Goal: Information Seeking & Learning: Learn about a topic

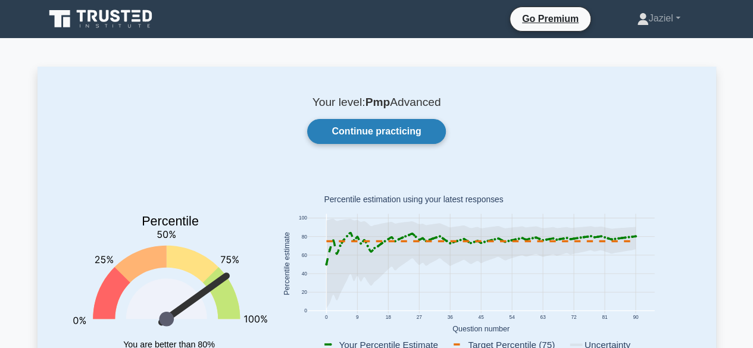
click at [375, 136] on link "Continue practicing" at bounding box center [376, 131] width 138 height 25
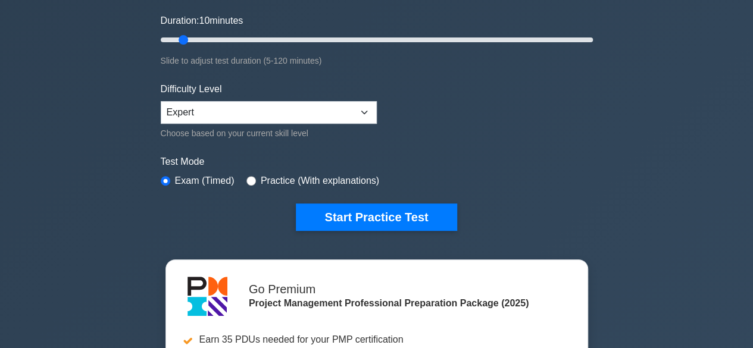
scroll to position [219, 0]
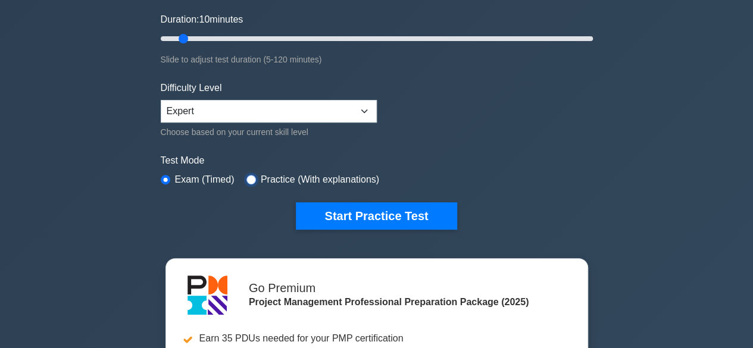
click at [252, 177] on input "radio" at bounding box center [251, 180] width 10 height 10
radio input "true"
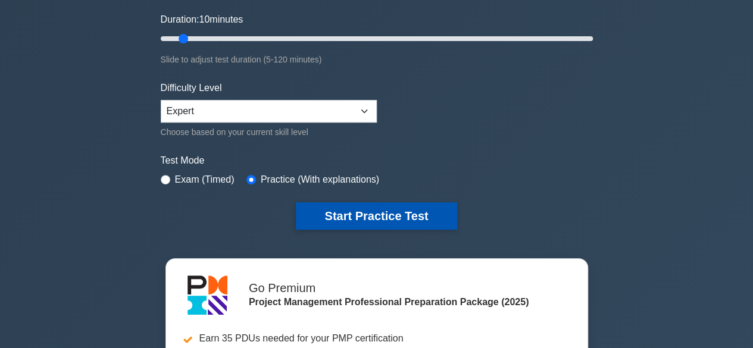
click at [360, 214] on button "Start Practice Test" at bounding box center [376, 215] width 161 height 27
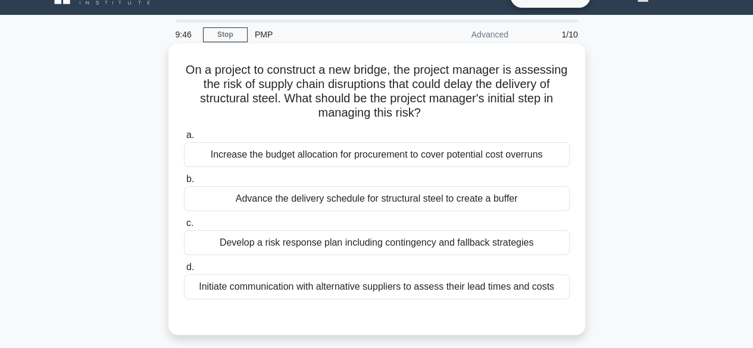
scroll to position [23, 0]
click at [480, 241] on div "Develop a risk response plan including contingency and fallback strategies" at bounding box center [377, 243] width 386 height 25
click at [184, 228] on input "c. Develop a risk response plan including contingency and fallback strategies" at bounding box center [184, 224] width 0 height 8
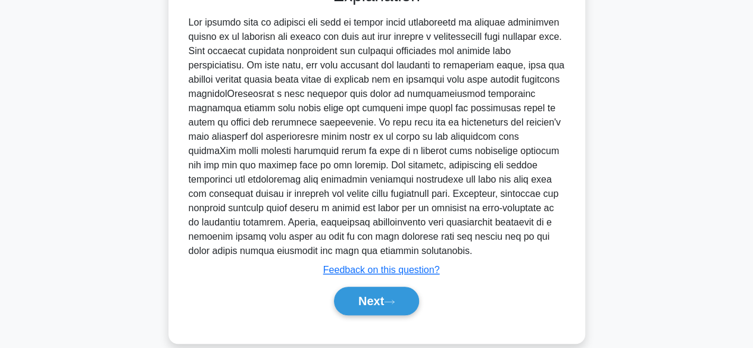
scroll to position [370, 0]
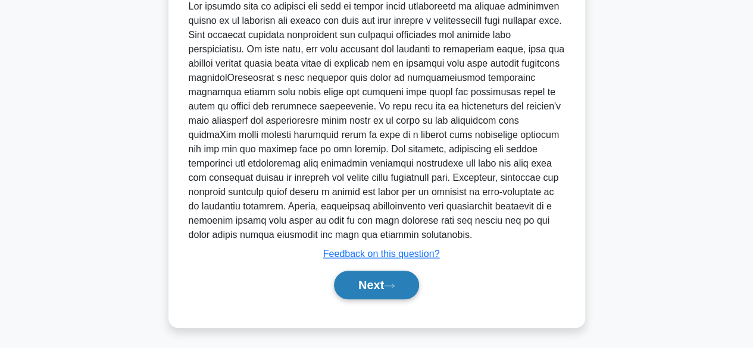
click at [383, 290] on button "Next" at bounding box center [376, 285] width 85 height 29
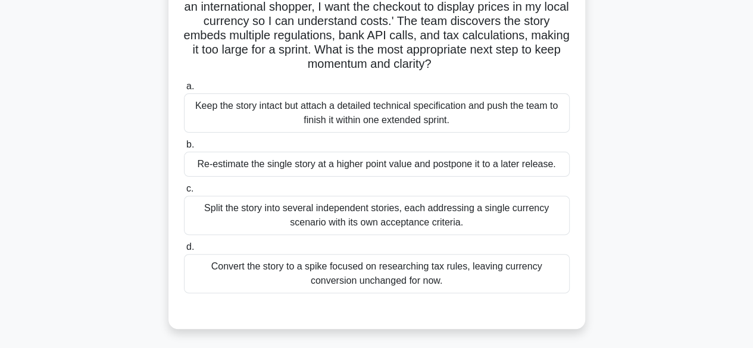
scroll to position [102, 0]
click at [389, 98] on div "Keep the story intact but attach a detailed technical specification and push th…" at bounding box center [377, 111] width 386 height 39
click at [184, 89] on input "a. Keep the story intact but attach a detailed technical specification and push…" at bounding box center [184, 86] width 0 height 8
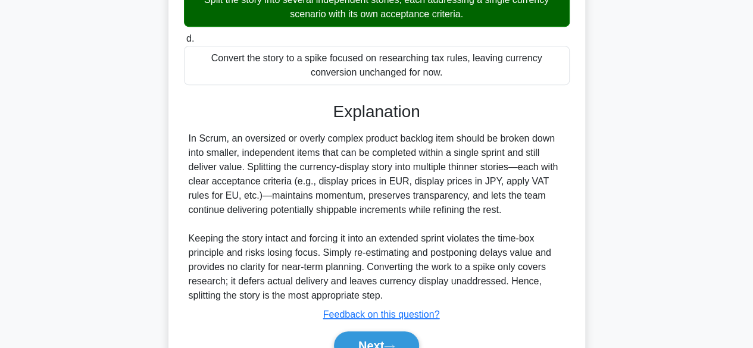
scroll to position [313, 0]
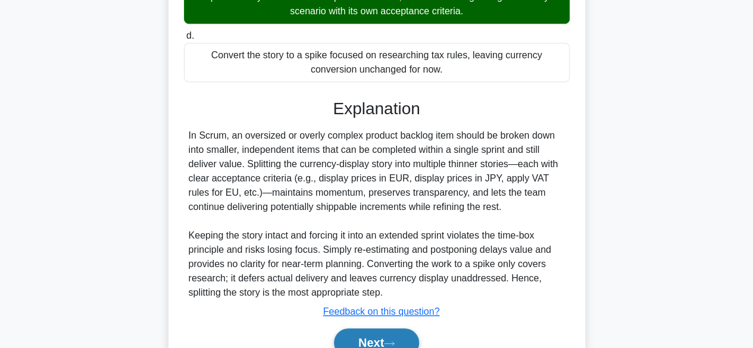
click at [356, 330] on button "Next" at bounding box center [376, 343] width 85 height 29
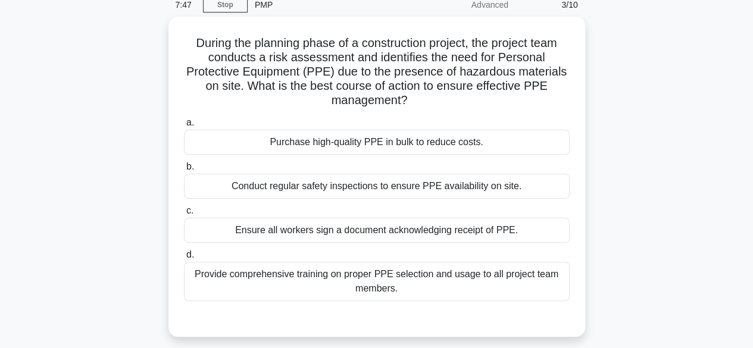
scroll to position [52, 0]
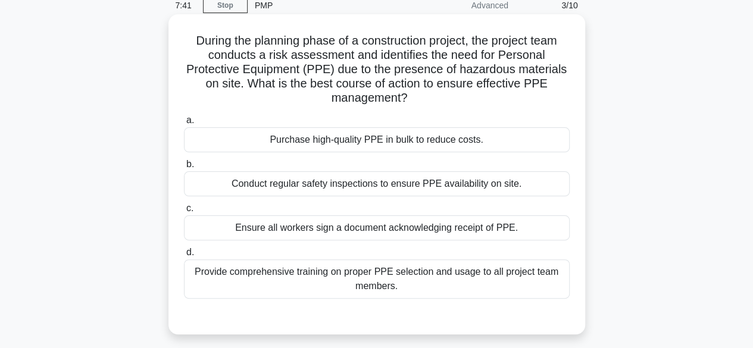
click at [371, 284] on div "Provide comprehensive training on proper PPE selection and usage to all project…" at bounding box center [377, 279] width 386 height 39
click at [184, 257] on input "d. Provide comprehensive training on proper PPE selection and usage to all proj…" at bounding box center [184, 253] width 0 height 8
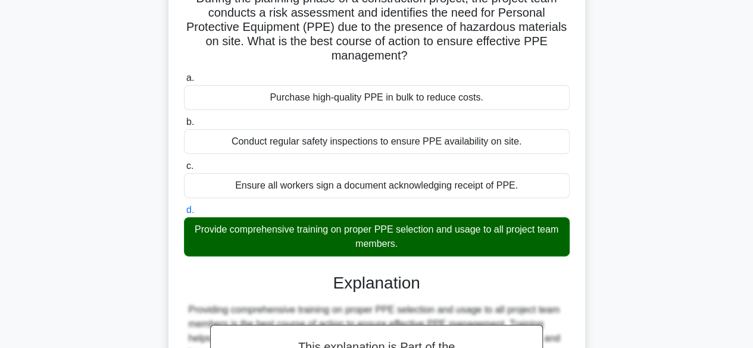
scroll to position [97, 0]
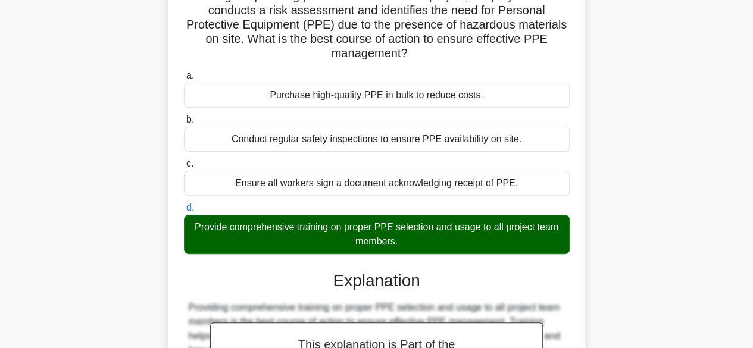
click at [393, 217] on div "a. Purchase high-quality PPE in bulk to reduce costs. b. Conduct regular safety…" at bounding box center [377, 161] width 400 height 191
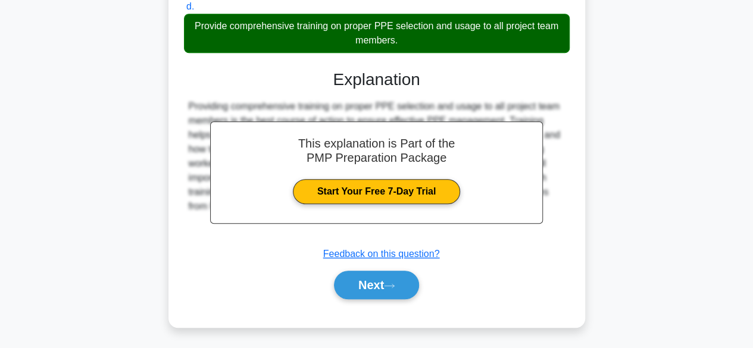
scroll to position [297, 0]
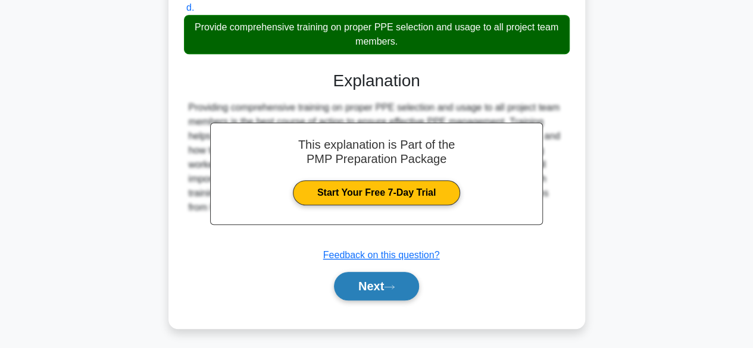
click at [380, 274] on button "Next" at bounding box center [376, 286] width 85 height 29
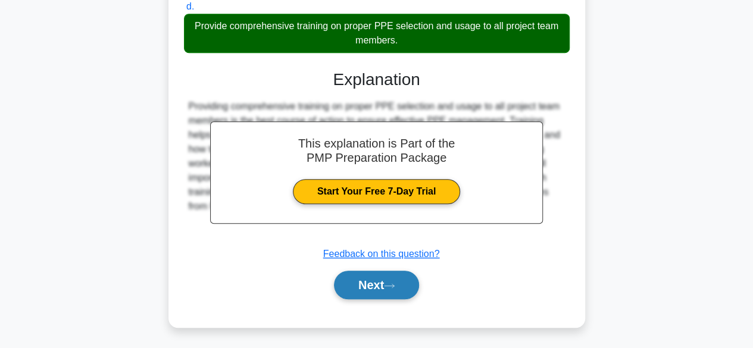
scroll to position [295, 0]
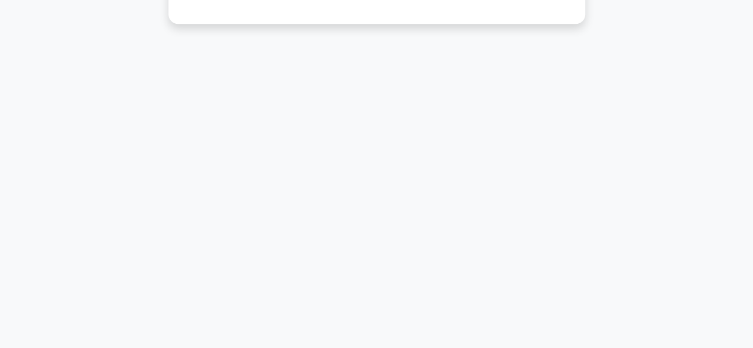
click at [380, 274] on div "7:34 Stop PMP Advanced 4/10 The formula for Schedule Performance Index (SPI) is…" at bounding box center [377, 45] width 679 height 595
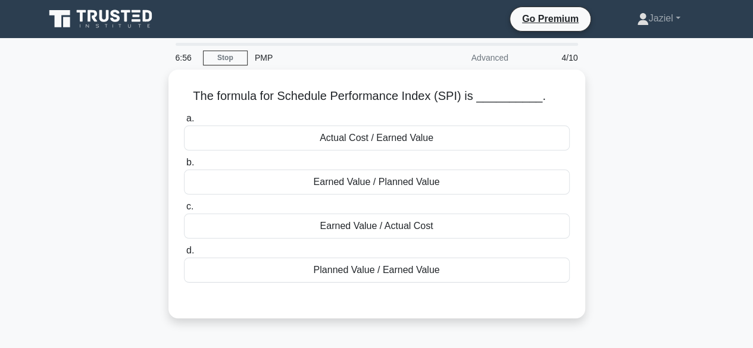
click at [672, 204] on div "The formula for Schedule Performance Index (SPI) is __________. .spinner_0XTQ{t…" at bounding box center [377, 201] width 679 height 263
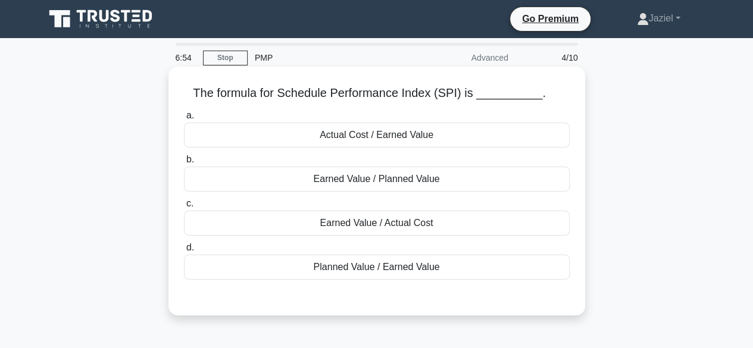
click at [383, 180] on div "Earned Value / Planned Value" at bounding box center [377, 179] width 386 height 25
click at [184, 164] on input "b. Earned Value / Planned Value" at bounding box center [184, 160] width 0 height 8
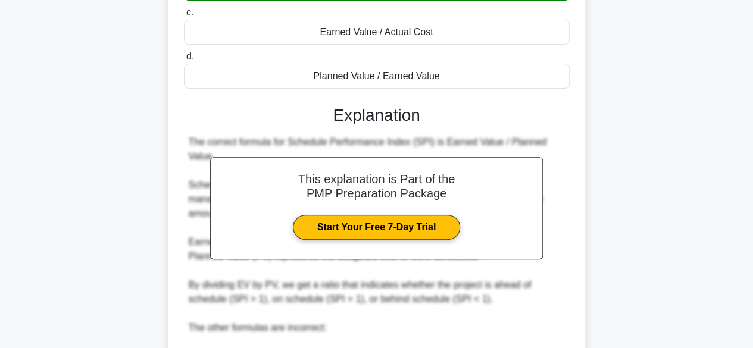
scroll to position [355, 0]
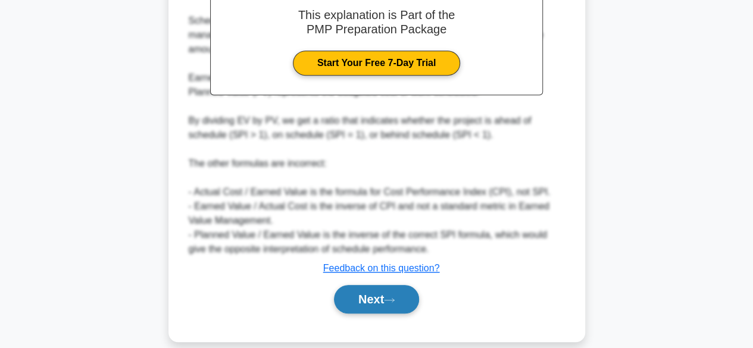
click at [381, 292] on button "Next" at bounding box center [376, 299] width 85 height 29
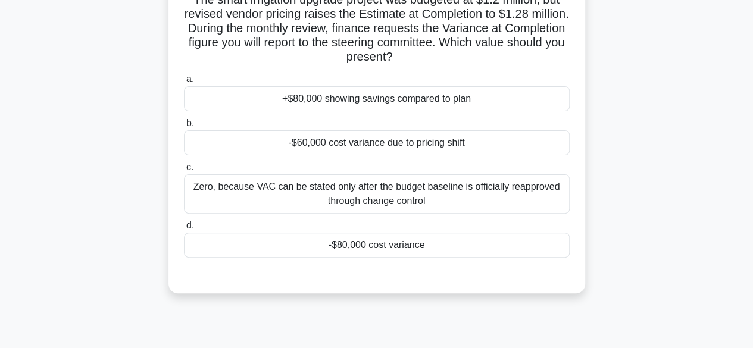
scroll to position [93, 0]
click at [525, 183] on div "Zero, because VAC can be stated only after the budget baseline is officially re…" at bounding box center [377, 194] width 386 height 39
click at [184, 172] on input "c. Zero, because VAC can be stated only after the budget baseline is officially…" at bounding box center [184, 168] width 0 height 8
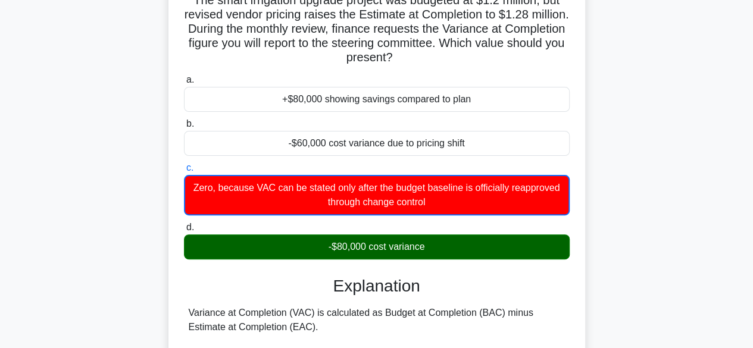
click at [511, 245] on div "-$80,000 cost variance" at bounding box center [377, 247] width 386 height 25
click at [184, 232] on input "d. -$80,000 cost variance" at bounding box center [184, 228] width 0 height 8
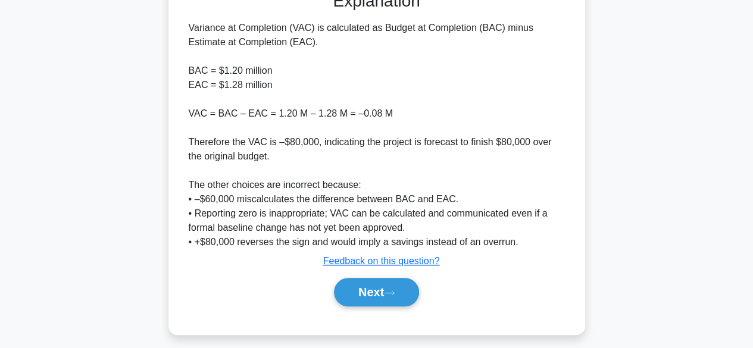
scroll to position [384, 0]
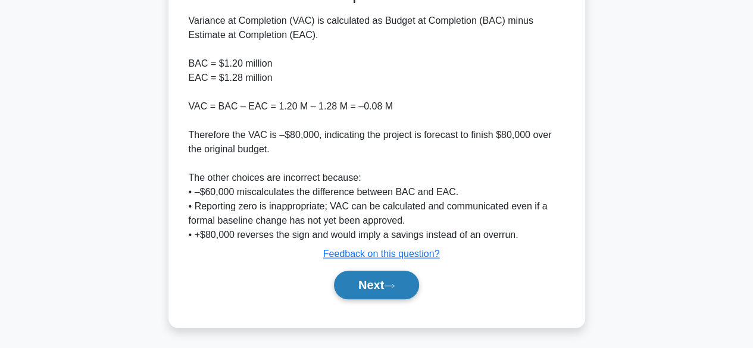
click at [386, 274] on button "Next" at bounding box center [376, 285] width 85 height 29
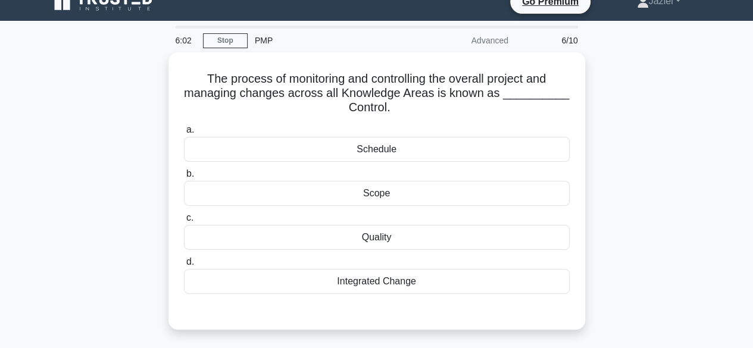
scroll to position [18, 0]
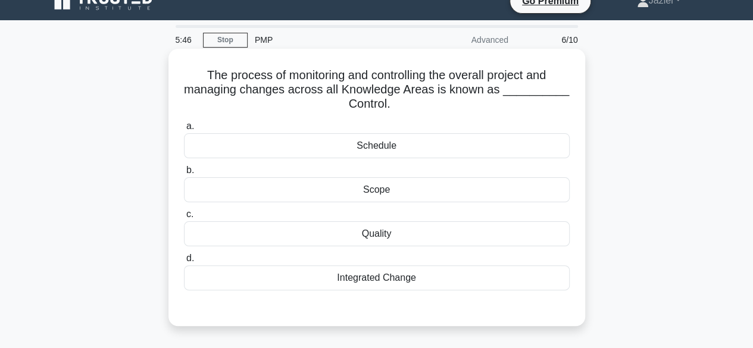
click at [429, 92] on h5 "The process of monitoring and controlling the overall project and managing chan…" at bounding box center [377, 90] width 388 height 44
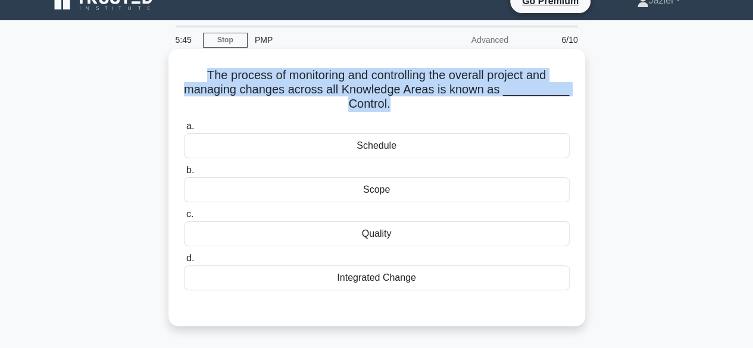
click at [429, 92] on h5 "The process of monitoring and controlling the overall project and managing chan…" at bounding box center [377, 90] width 388 height 44
copy div "The process of monitoring and controlling the overall project and managing chan…"
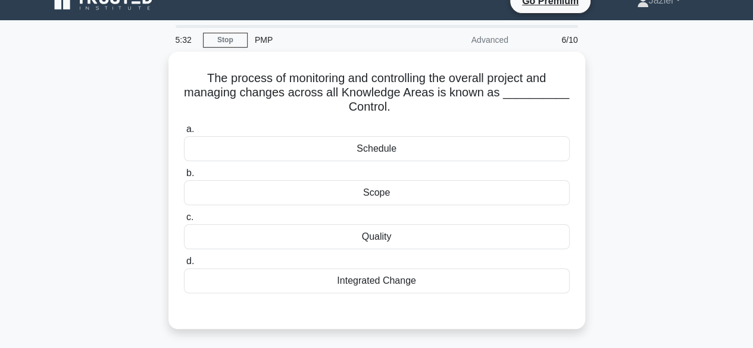
click at [701, 147] on div "The process of monitoring and controlling the overall project and managing chan…" at bounding box center [377, 198] width 679 height 292
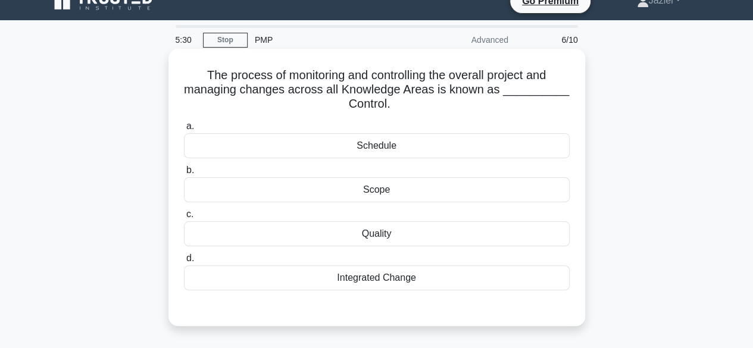
click at [395, 273] on div "Integrated Change" at bounding box center [377, 278] width 386 height 25
click at [184, 263] on input "d. Integrated Change" at bounding box center [184, 259] width 0 height 8
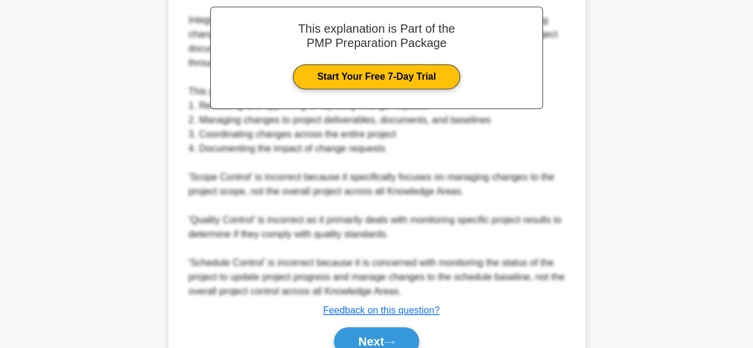
scroll to position [427, 0]
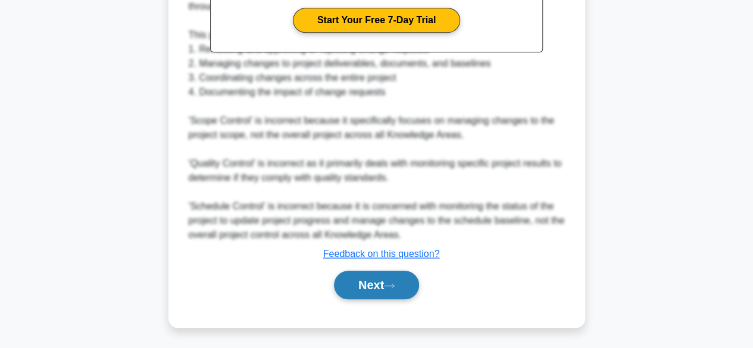
click at [395, 273] on button "Next" at bounding box center [376, 285] width 85 height 29
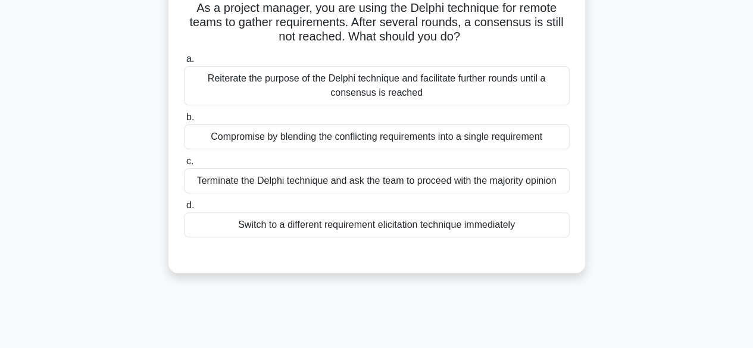
scroll to position [90, 0]
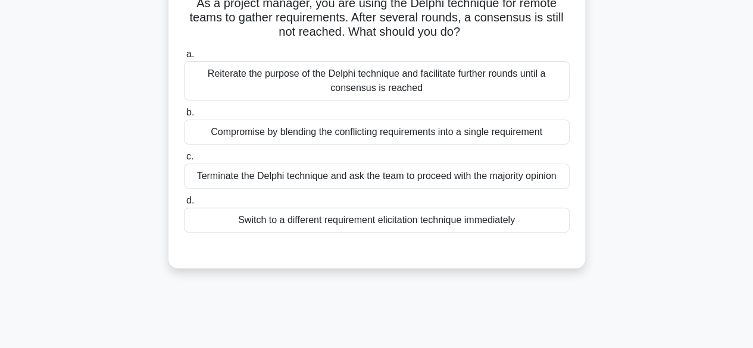
click at [316, 222] on div "Switch to a different requirement elicitation technique immediately" at bounding box center [377, 220] width 386 height 25
click at [184, 205] on input "d. Switch to a different requirement elicitation technique immediately" at bounding box center [184, 201] width 0 height 8
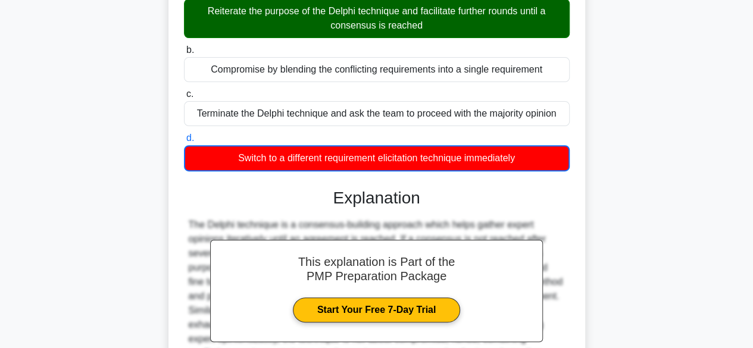
scroll to position [300, 0]
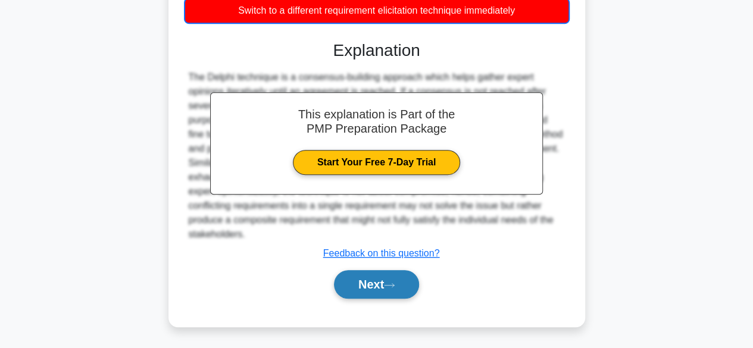
click at [348, 276] on button "Next" at bounding box center [376, 284] width 85 height 29
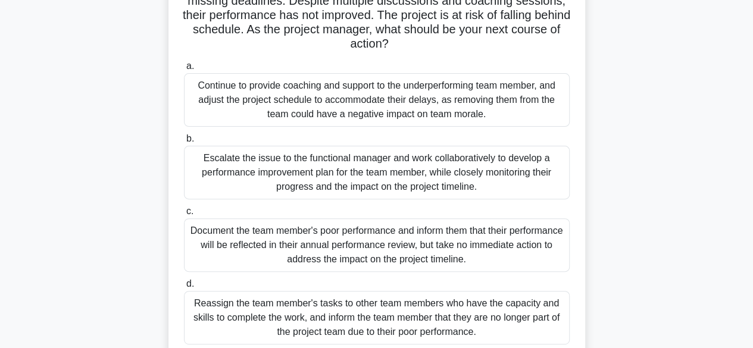
scroll to position [108, 0]
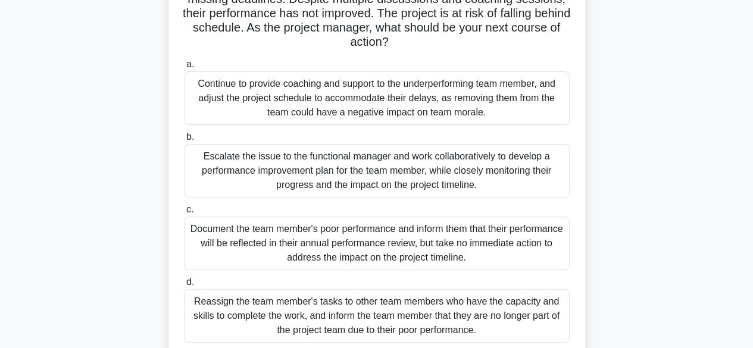
click at [450, 177] on div "Escalate the issue to the functional manager and work collaboratively to develo…" at bounding box center [377, 171] width 386 height 54
click at [184, 141] on input "b. Escalate the issue to the functional manager and work collaboratively to dev…" at bounding box center [184, 137] width 0 height 8
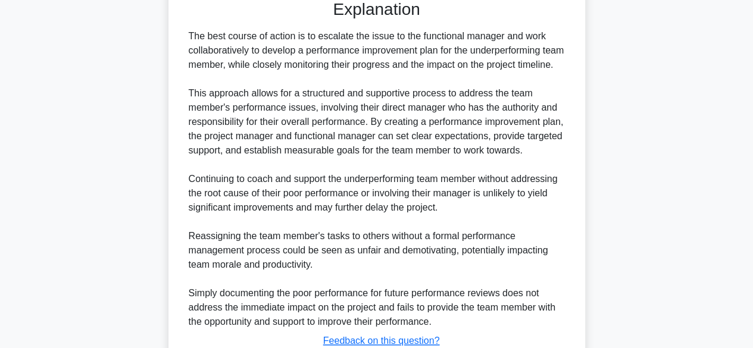
scroll to position [570, 0]
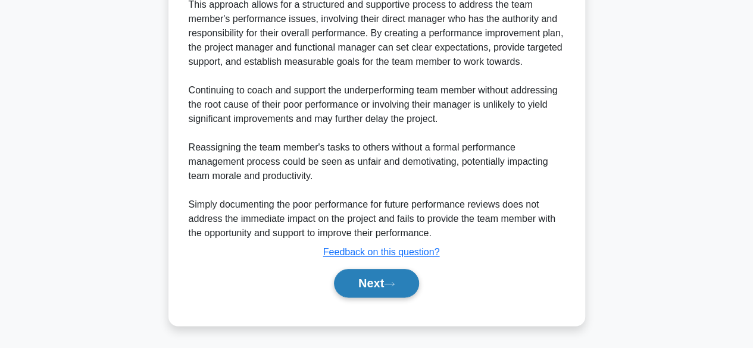
click at [384, 295] on button "Next" at bounding box center [376, 283] width 85 height 29
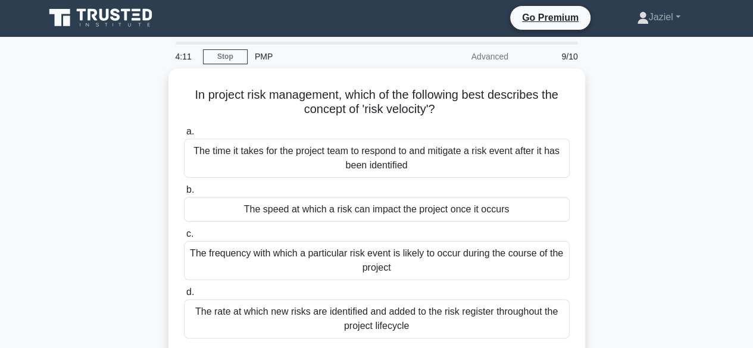
scroll to position [0, 0]
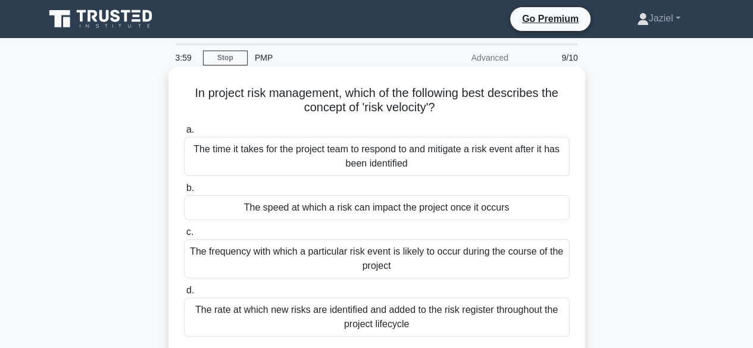
click at [345, 102] on h5 "In project risk management, which of the following best describes the concept o…" at bounding box center [377, 101] width 388 height 30
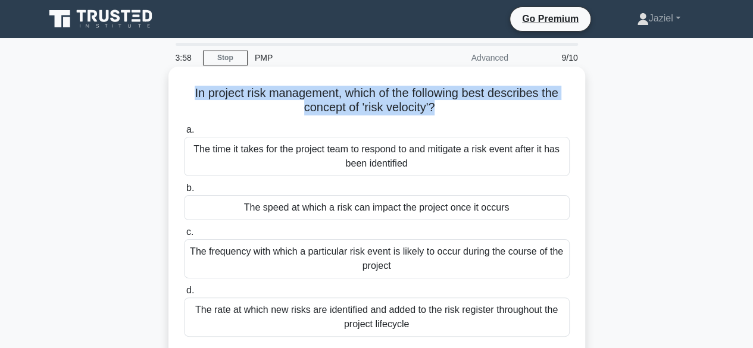
click at [345, 102] on h5 "In project risk management, which of the following best describes the concept o…" at bounding box center [377, 101] width 388 height 30
copy div "In project risk management, which of the following best describes the concept o…"
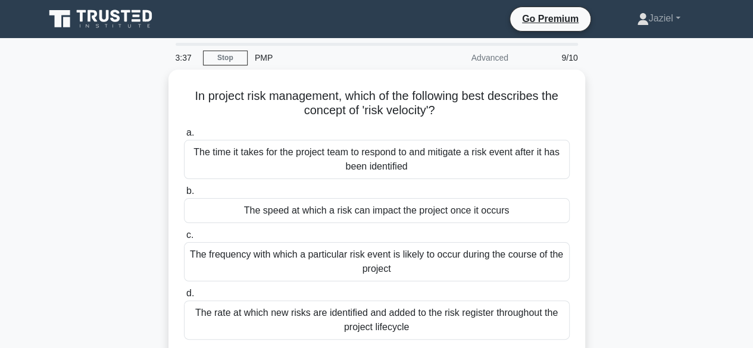
click at [663, 155] on div "In project risk management, which of the following best describes the concept o…" at bounding box center [377, 230] width 679 height 320
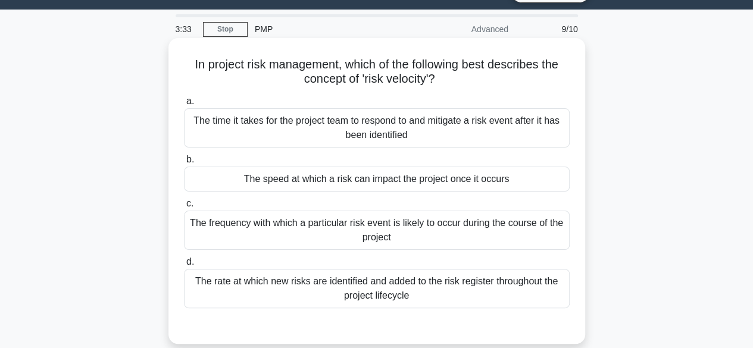
scroll to position [30, 0]
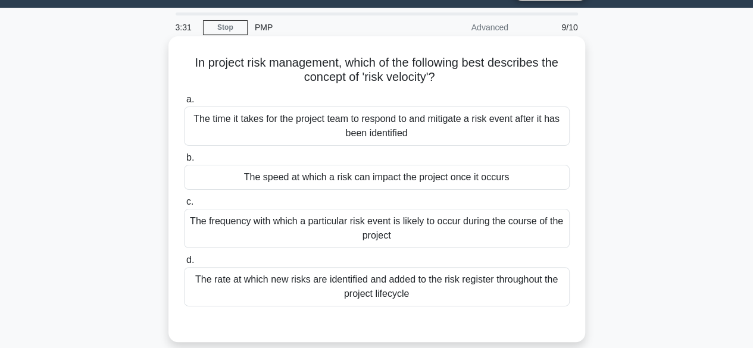
click at [403, 183] on div "The speed at which a risk can impact the project once it occurs" at bounding box center [377, 177] width 386 height 25
click at [184, 162] on input "b. The speed at which a risk can impact the project once it occurs" at bounding box center [184, 158] width 0 height 8
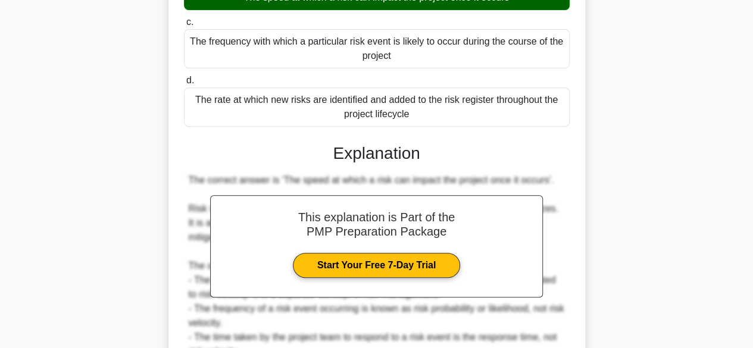
scroll to position [327, 0]
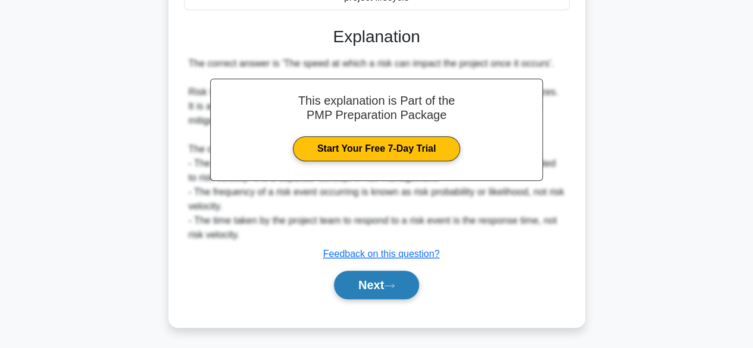
click at [354, 286] on button "Next" at bounding box center [376, 285] width 85 height 29
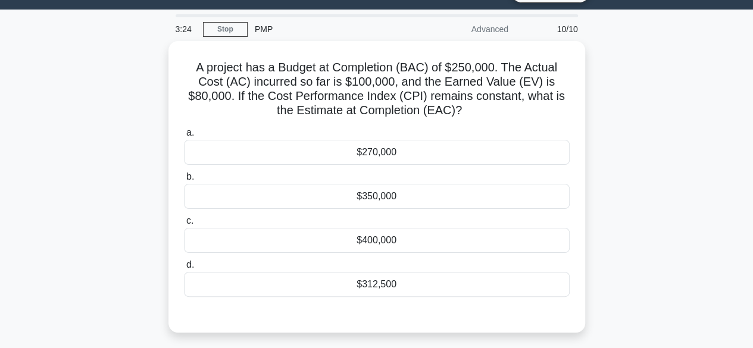
scroll to position [28, 0]
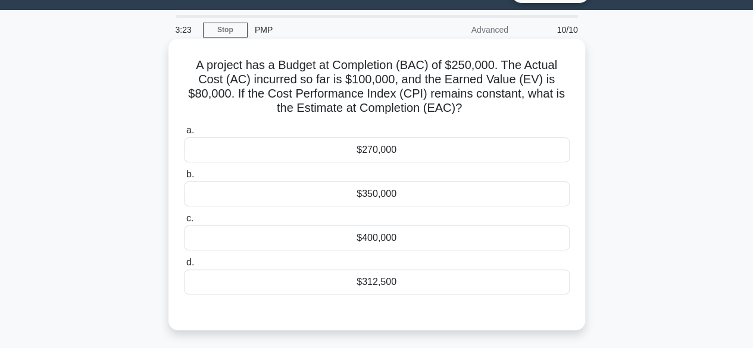
click at [304, 67] on h5 "A project has a Budget at Completion (BAC) of $250,000. The Actual Cost (AC) in…" at bounding box center [377, 87] width 388 height 58
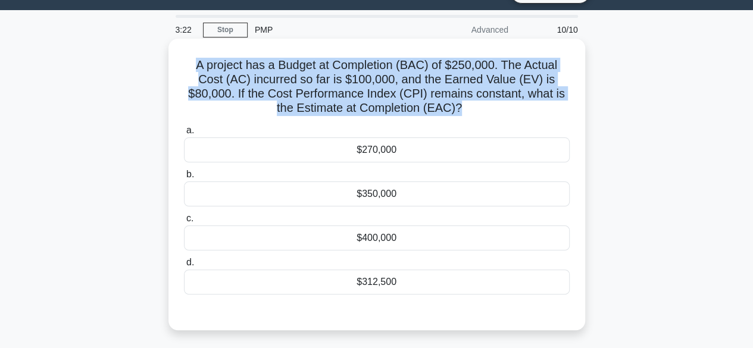
click at [304, 67] on h5 "A project has a Budget at Completion (BAC) of $250,000. The Actual Cost (AC) in…" at bounding box center [377, 87] width 388 height 58
copy div "A project has a Budget at Completion (BAC) of $250,000. The Actual Cost (AC) in…"
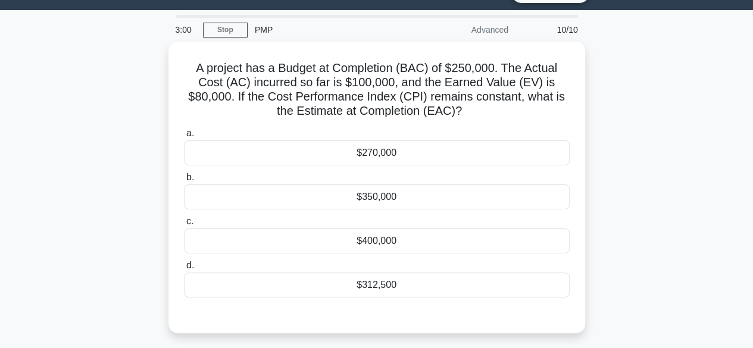
click at [688, 156] on div "A project has a Budget at Completion (BAC) of $250,000. The Actual Cost (AC) in…" at bounding box center [377, 195] width 679 height 306
click at [661, 210] on div "A project has a Budget at Completion (BAC) of $250,000. The Actual Cost (AC) in…" at bounding box center [377, 195] width 679 height 306
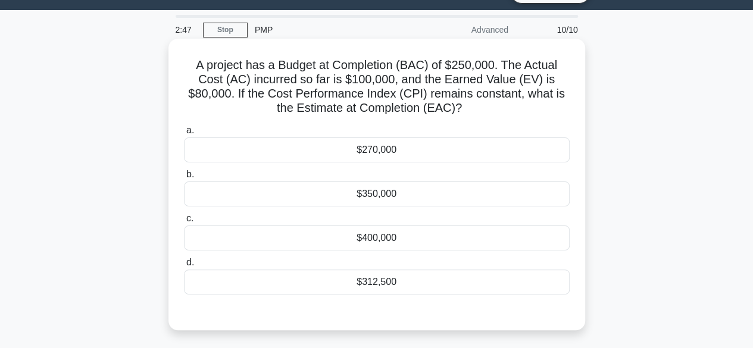
click at [396, 288] on div "$312,500" at bounding box center [377, 282] width 386 height 25
click at [184, 267] on input "d. $312,500" at bounding box center [184, 263] width 0 height 8
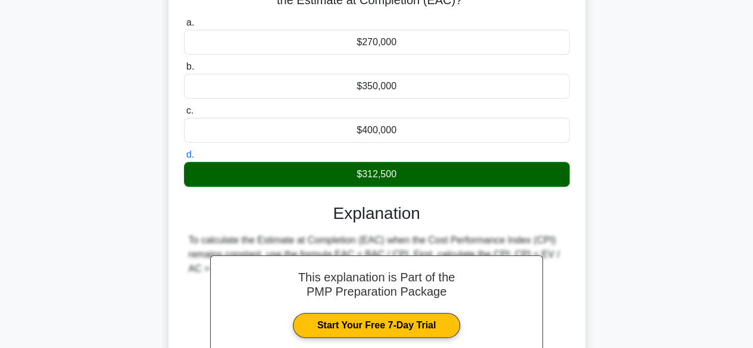
scroll to position [295, 0]
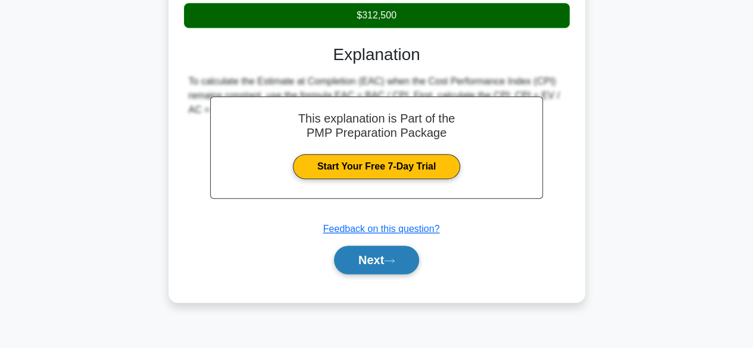
click at [386, 268] on button "Next" at bounding box center [376, 260] width 85 height 29
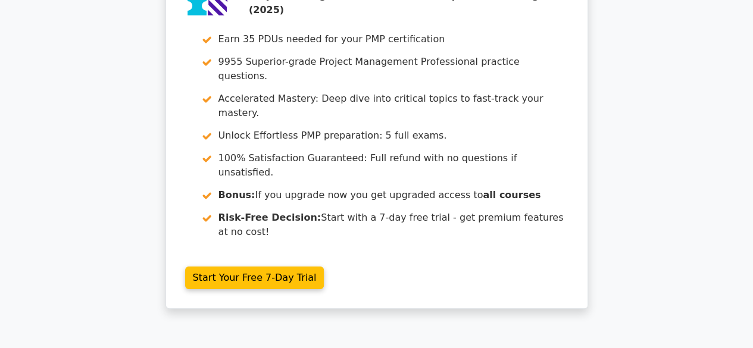
scroll to position [2259, 0]
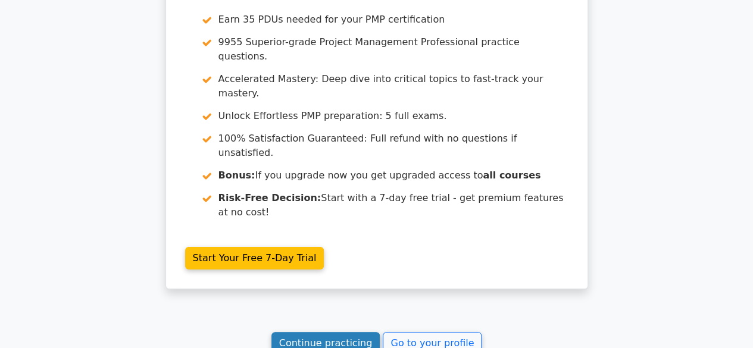
click at [352, 332] on link "Continue practicing" at bounding box center [325, 343] width 109 height 23
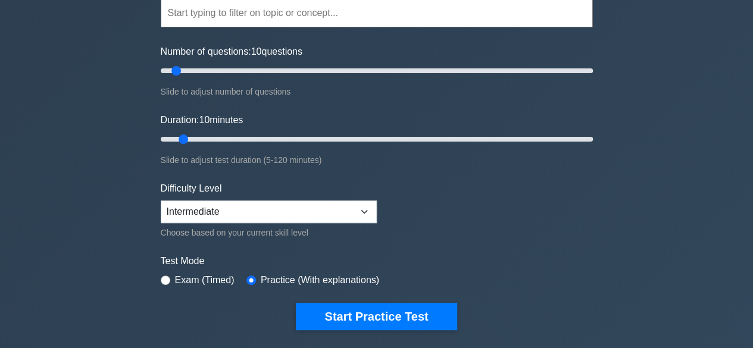
scroll to position [119, 0]
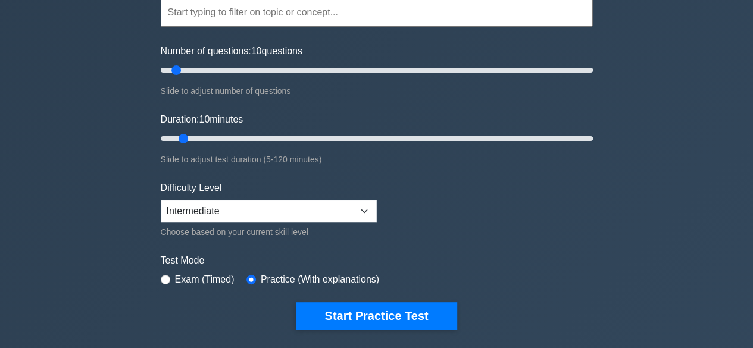
click at [192, 276] on label "Exam (Timed)" at bounding box center [205, 280] width 60 height 14
click at [168, 276] on input "radio" at bounding box center [166, 280] width 10 height 10
radio input "true"
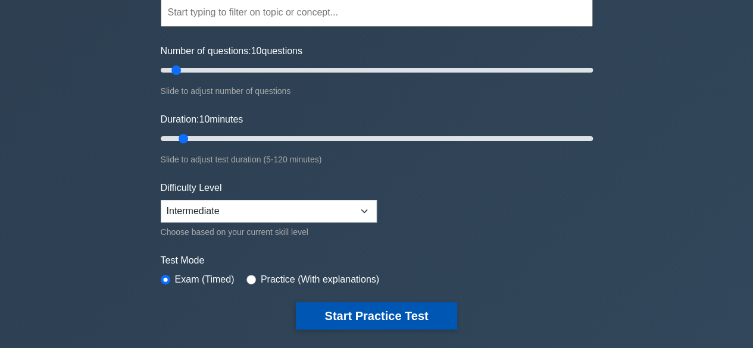
click at [366, 312] on button "Start Practice Test" at bounding box center [376, 315] width 161 height 27
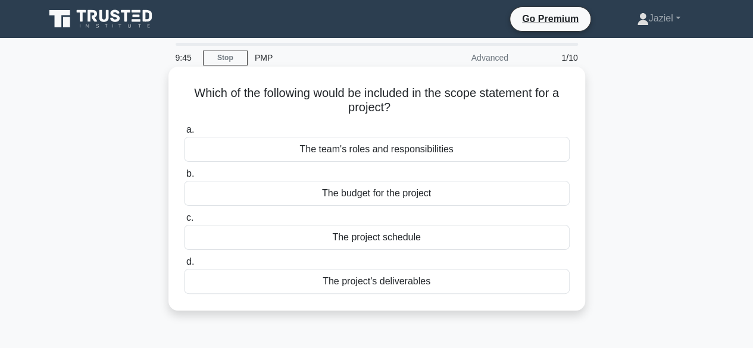
click at [393, 208] on div "a. The team's roles and responsibilities b. The budget for the project c. d." at bounding box center [377, 208] width 400 height 176
click at [397, 246] on div "The project schedule" at bounding box center [377, 237] width 386 height 25
click at [184, 222] on input "c. The project schedule" at bounding box center [184, 218] width 0 height 8
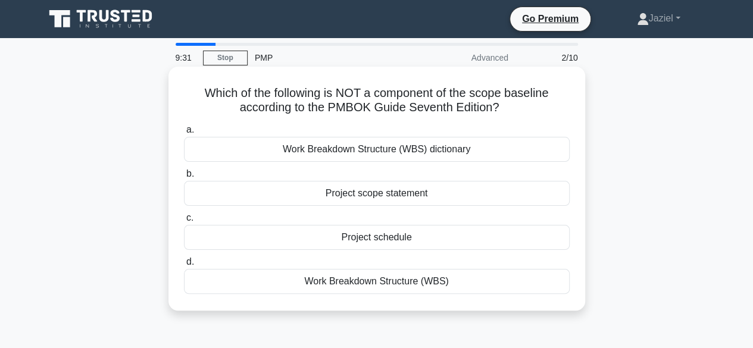
click at [397, 110] on h5 "Which of the following is NOT a component of the scope baseline according to th…" at bounding box center [377, 101] width 388 height 30
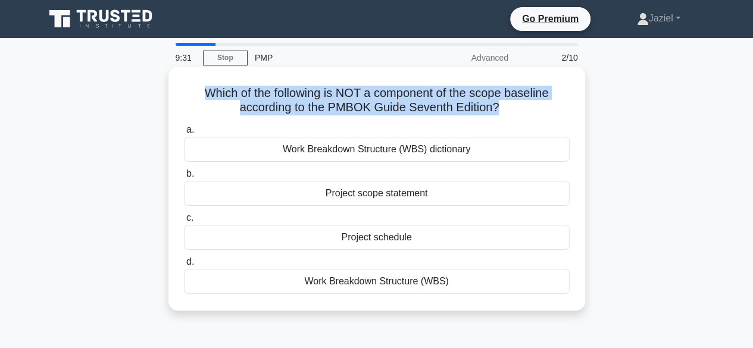
click at [397, 110] on h5 "Which of the following is NOT a component of the scope baseline according to th…" at bounding box center [377, 101] width 388 height 30
copy div "Which of the following is NOT a component of the scope baseline according to th…"
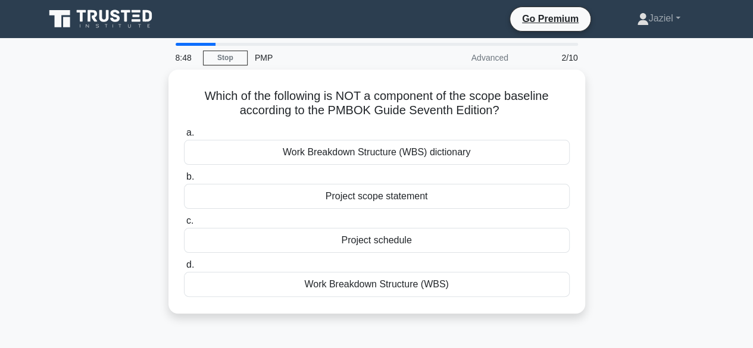
click at [689, 204] on div "Which of the following is NOT a component of the scope baseline according to th…" at bounding box center [377, 199] width 679 height 258
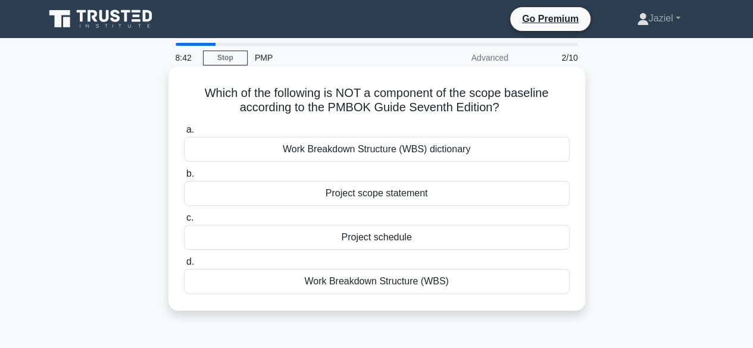
click at [453, 247] on div "Project schedule" at bounding box center [377, 237] width 386 height 25
click at [184, 222] on input "c. Project schedule" at bounding box center [184, 218] width 0 height 8
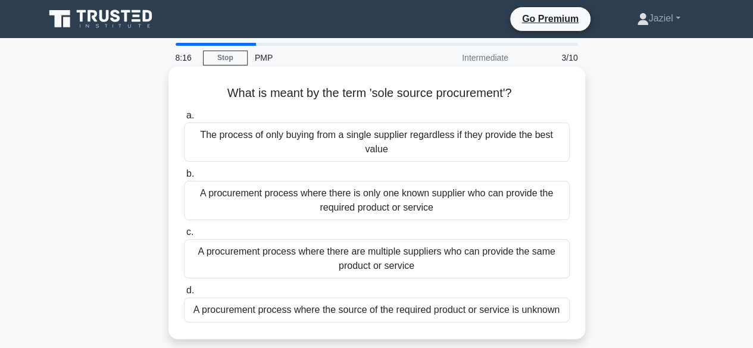
click at [405, 195] on div "A procurement process where there is only one known supplier who can provide th…" at bounding box center [377, 200] width 386 height 39
click at [184, 178] on input "b. A procurement process where there is only one known supplier who can provide…" at bounding box center [184, 174] width 0 height 8
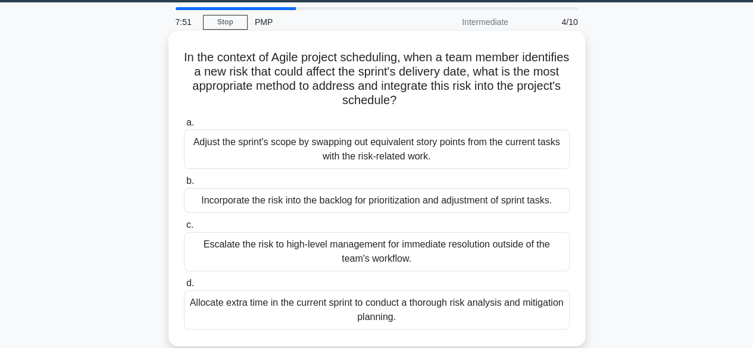
scroll to position [45, 0]
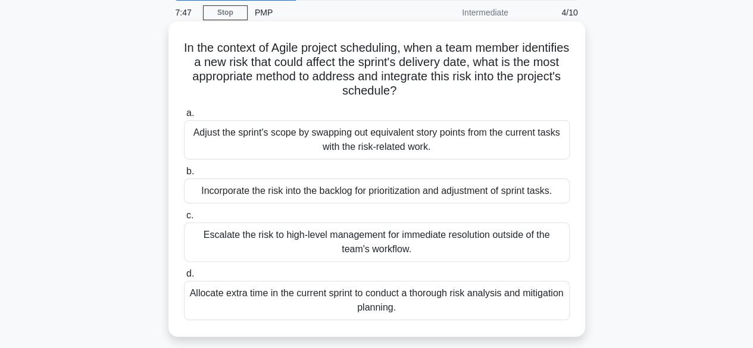
click at [391, 196] on div "Incorporate the risk into the backlog for prioritization and adjustment of spri…" at bounding box center [377, 191] width 386 height 25
click at [184, 176] on input "b. Incorporate the risk into the backlog for prioritization and adjustment of s…" at bounding box center [184, 172] width 0 height 8
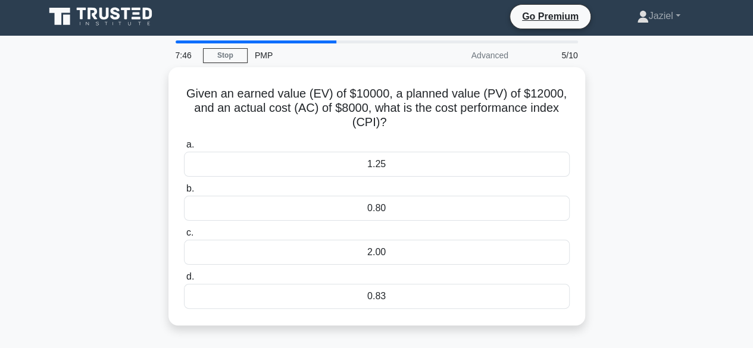
scroll to position [0, 0]
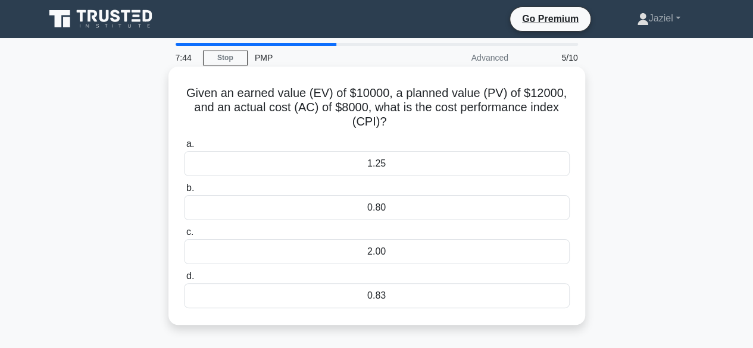
click at [283, 115] on h5 "Given an earned value (EV) of $10000, a planned value (PV) of $12000, and an ac…" at bounding box center [377, 108] width 388 height 44
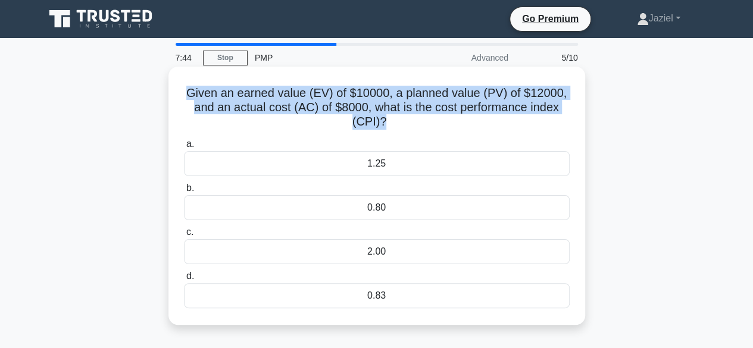
click at [283, 115] on h5 "Given an earned value (EV) of $10000, a planned value (PV) of $12000, and an ac…" at bounding box center [377, 108] width 388 height 44
copy div "Given an earned value (EV) of $10000, a planned value (PV) of $12000, and an ac…"
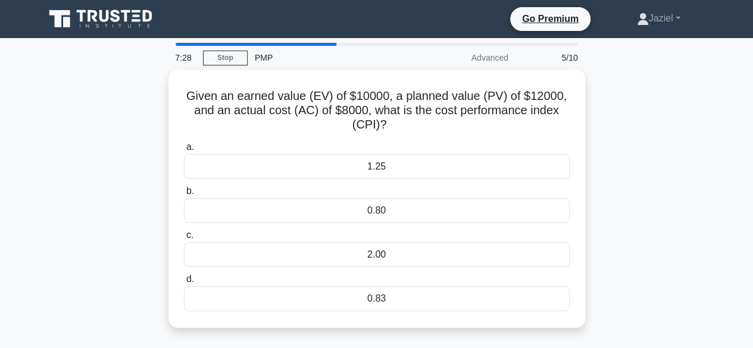
click at [690, 228] on div "Given an earned value (EV) of $10000, a planned value (PV) of $12000, and an ac…" at bounding box center [377, 206] width 679 height 273
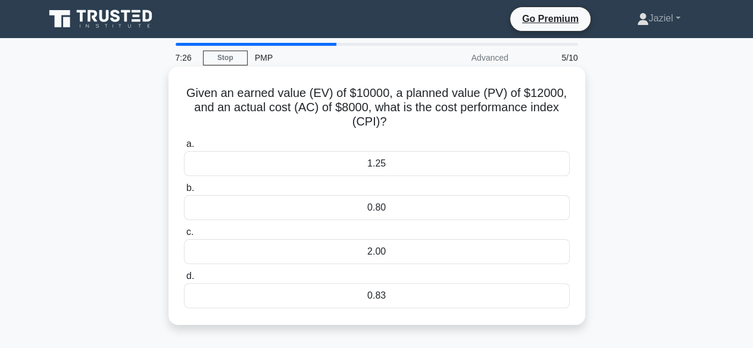
click at [391, 165] on div "1.25" at bounding box center [377, 163] width 386 height 25
click at [184, 148] on input "a. 1.25" at bounding box center [184, 145] width 0 height 8
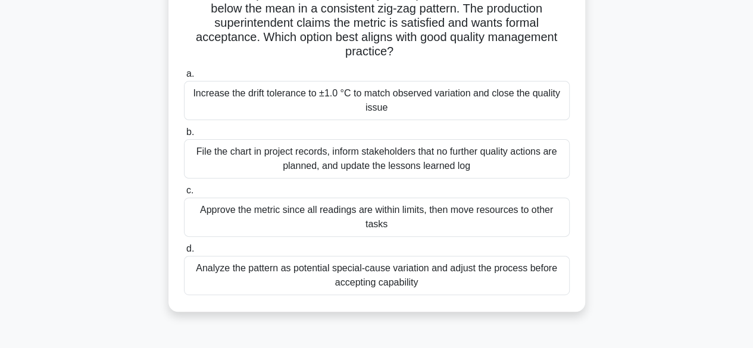
scroll to position [129, 0]
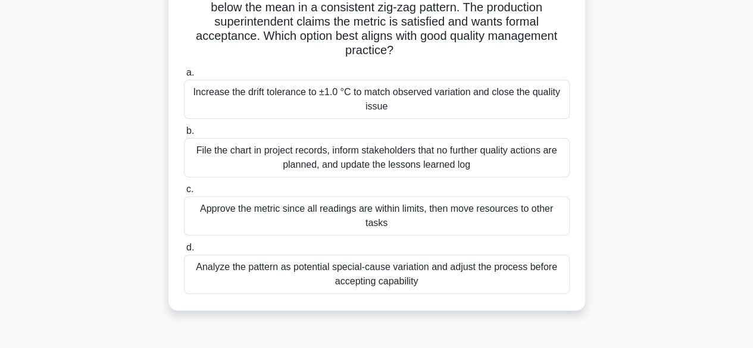
click at [250, 281] on div "Analyze the pattern as potential special-cause variation and adjust the process…" at bounding box center [377, 274] width 386 height 39
click at [184, 252] on input "d. Analyze the pattern as potential special-cause variation and adjust the proc…" at bounding box center [184, 248] width 0 height 8
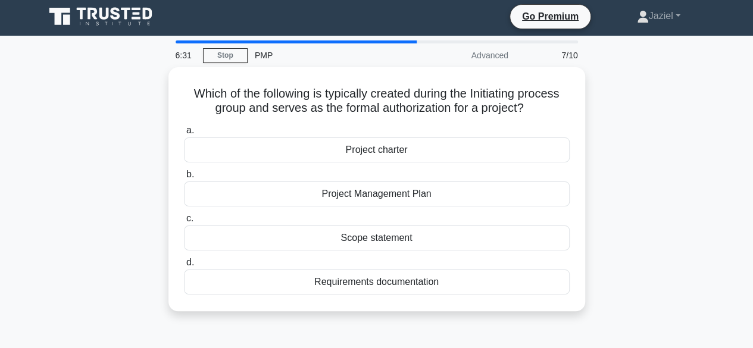
scroll to position [0, 0]
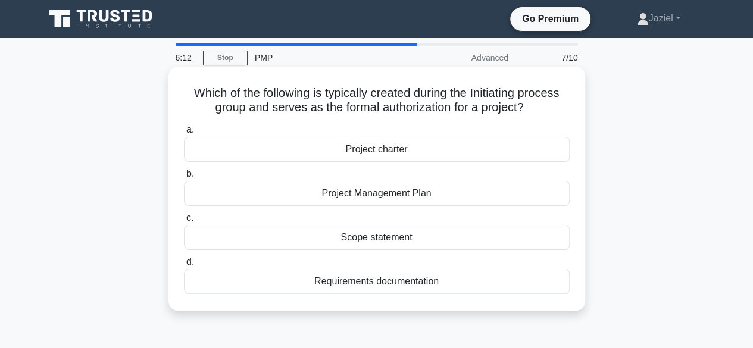
click at [395, 108] on h5 "Which of the following is typically created during the Initiating process group…" at bounding box center [377, 101] width 388 height 30
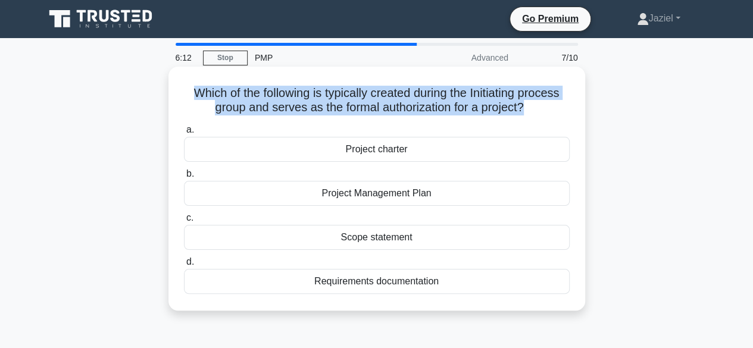
click at [395, 108] on h5 "Which of the following is typically created during the Initiating process group…" at bounding box center [377, 101] width 388 height 30
copy div "Which of the following is typically created during the Initiating process group…"
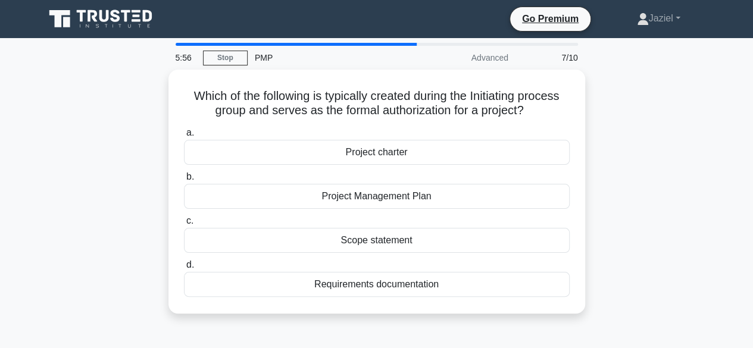
click at [693, 125] on div "Which of the following is typically created during the Initiating process group…" at bounding box center [377, 199] width 679 height 258
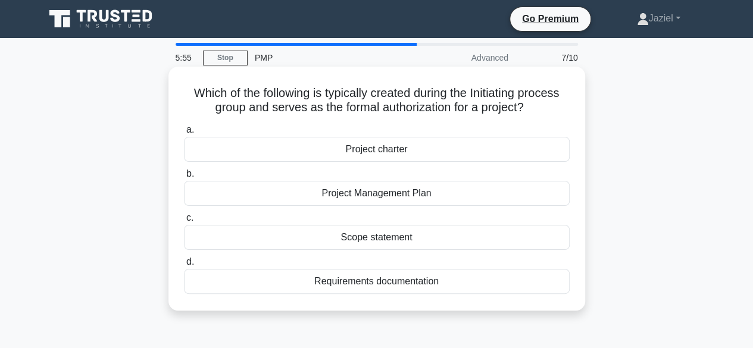
click at [407, 154] on div "Project charter" at bounding box center [377, 149] width 386 height 25
click at [184, 134] on input "a. Project charter" at bounding box center [184, 130] width 0 height 8
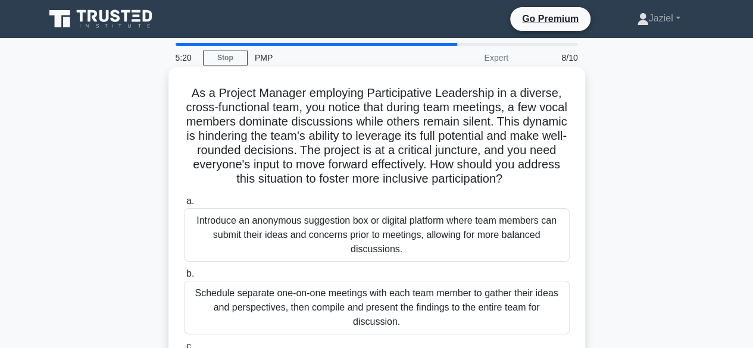
drag, startPoint x: 399, startPoint y: 154, endPoint x: 282, endPoint y: 167, distance: 117.4
click at [282, 167] on h5 "As a Project Manager employing Participative Leadership in a diverse, cross-fun…" at bounding box center [377, 136] width 388 height 101
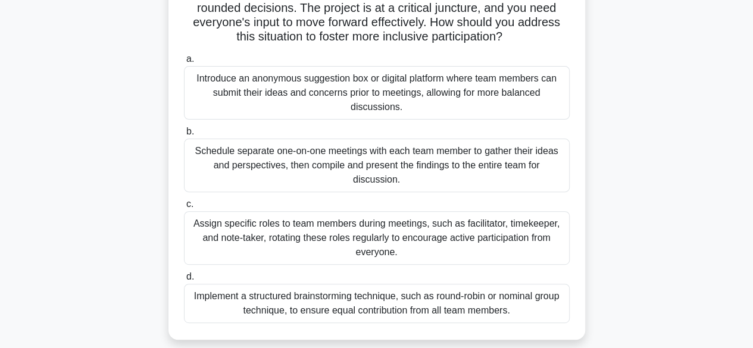
scroll to position [148, 0]
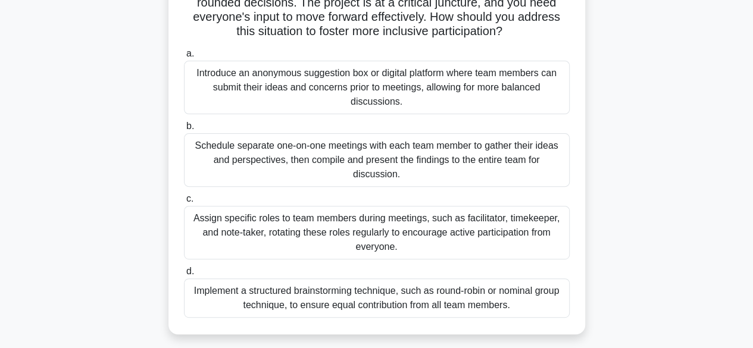
click at [308, 163] on div "Schedule separate one-on-one meetings with each team member to gather their ide…" at bounding box center [377, 160] width 386 height 54
click at [184, 130] on input "b. Schedule separate one-on-one meetings with each team member to gather their …" at bounding box center [184, 127] width 0 height 8
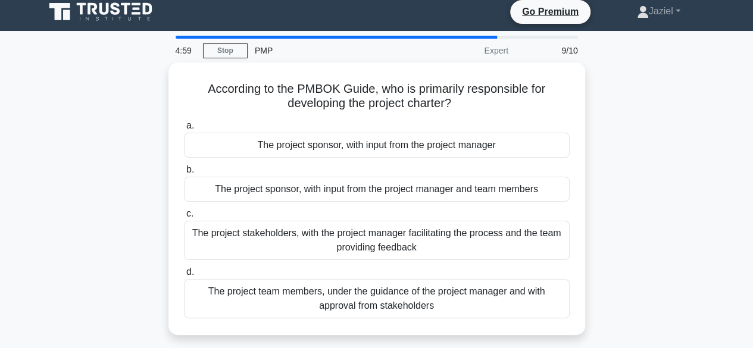
scroll to position [0, 0]
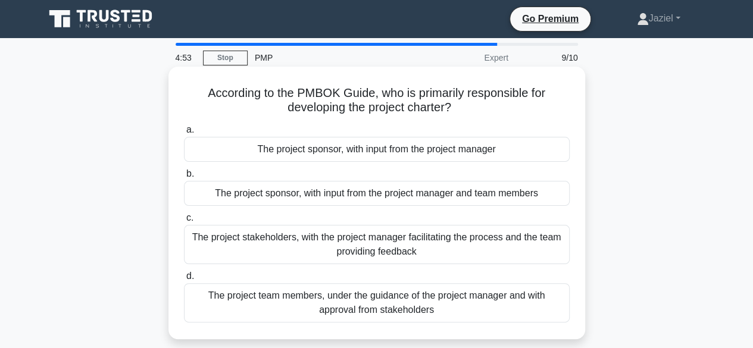
click at [307, 112] on h5 "According to the PMBOK Guide, who is primarily responsible for developing the p…" at bounding box center [377, 101] width 388 height 30
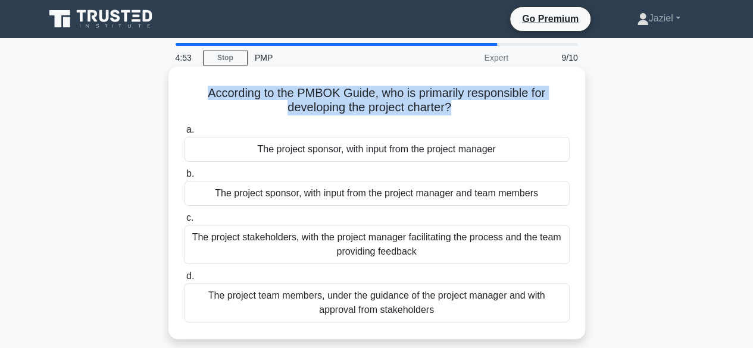
click at [307, 112] on h5 "According to the PMBOK Guide, who is primarily responsible for developing the p…" at bounding box center [377, 101] width 388 height 30
copy div "According to the PMBOK Guide, who is primarily responsible for developing the p…"
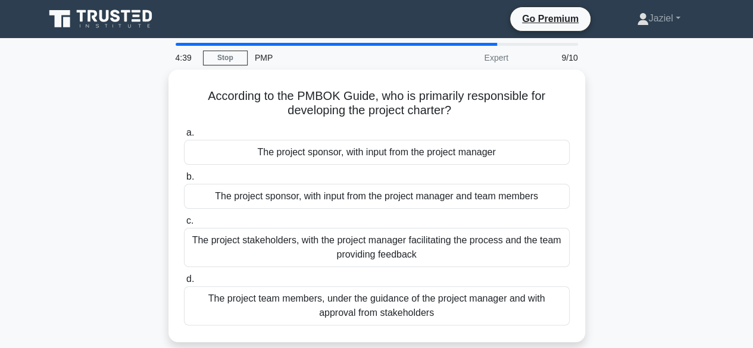
click at [689, 177] on div "According to the PMBOK Guide, who is primarily responsible for developing the p…" at bounding box center [377, 213] width 679 height 287
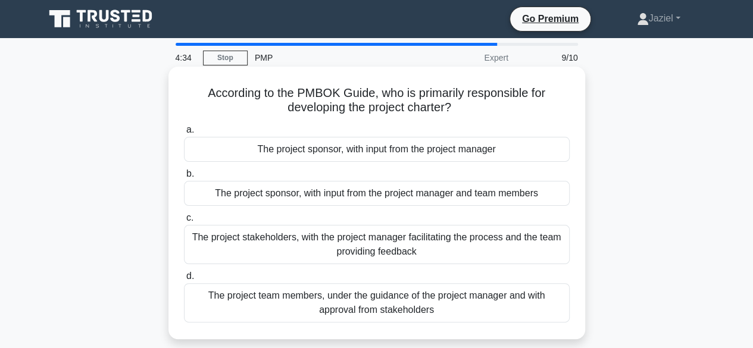
click at [305, 153] on div "The project sponsor, with input from the project manager" at bounding box center [377, 149] width 386 height 25
click at [184, 134] on input "a. The project sponsor, with input from the project manager" at bounding box center [184, 130] width 0 height 8
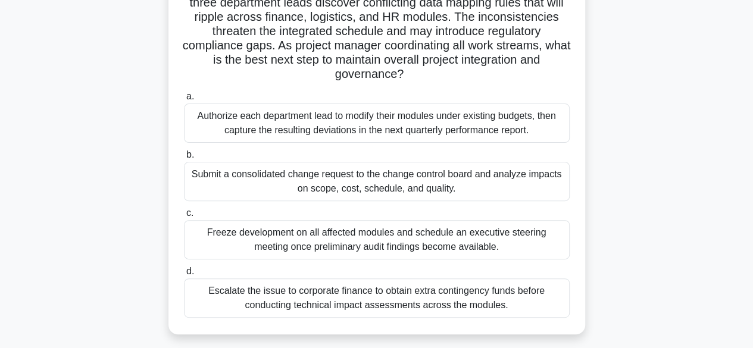
scroll to position [113, 0]
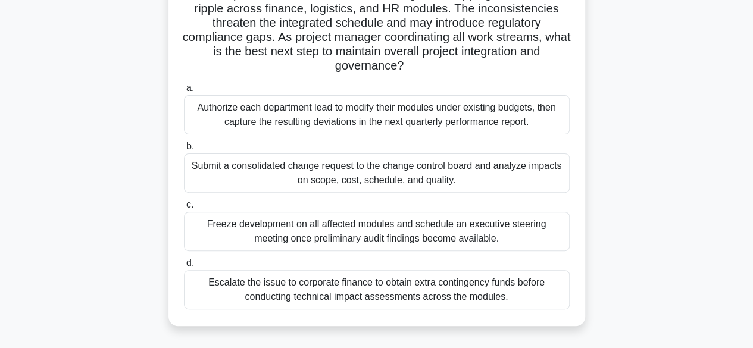
click at [524, 179] on div "Submit a consolidated change request to the change control board and analyze im…" at bounding box center [377, 173] width 386 height 39
click at [184, 151] on input "b. Submit a consolidated change request to the change control board and analyze…" at bounding box center [184, 147] width 0 height 8
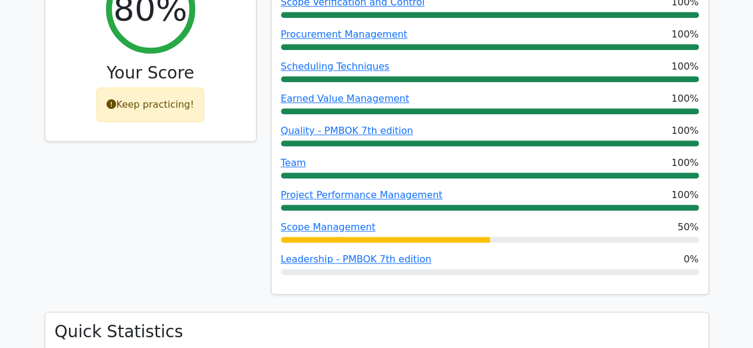
scroll to position [585, 0]
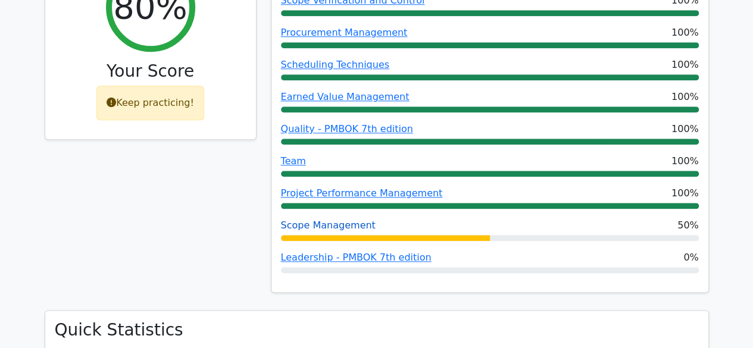
click at [330, 220] on link "Scope Management" at bounding box center [328, 225] width 95 height 11
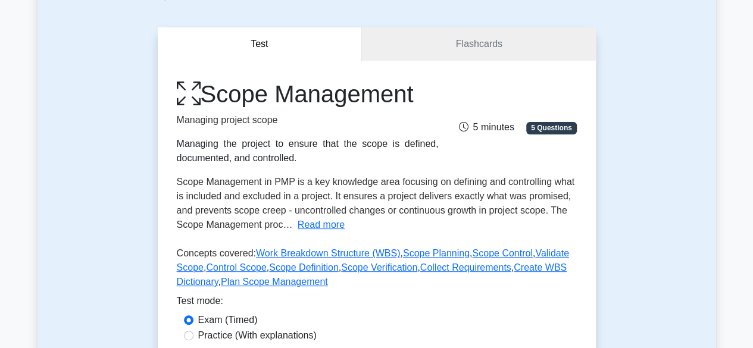
scroll to position [89, 0]
click at [310, 228] on button "Read more" at bounding box center [321, 224] width 47 height 14
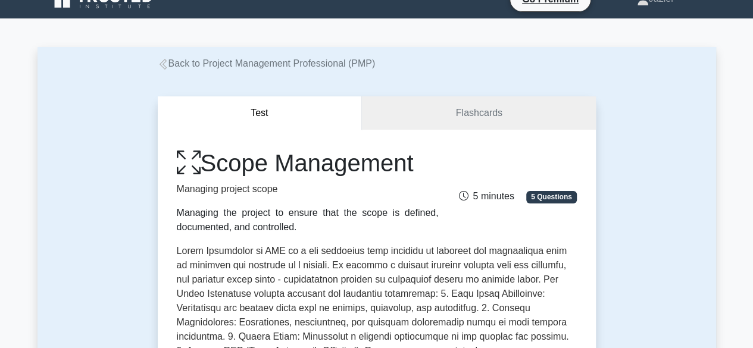
scroll to position [0, 0]
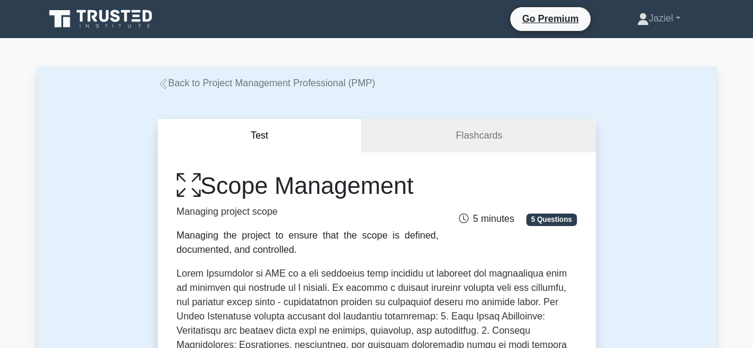
click at [167, 82] on icon at bounding box center [163, 84] width 11 height 11
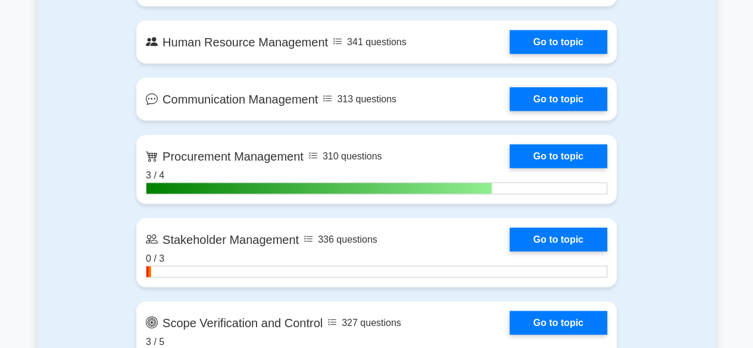
scroll to position [1370, 0]
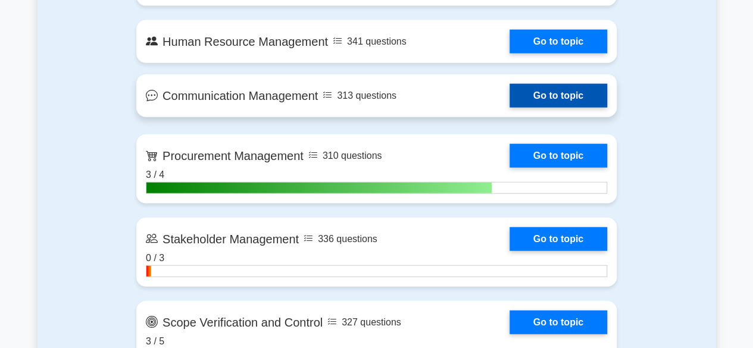
click at [561, 89] on link "Go to topic" at bounding box center [559, 96] width 98 height 24
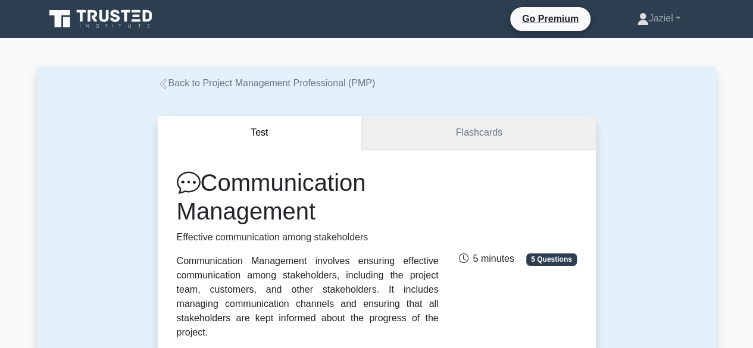
click at [454, 130] on link "Flashcards" at bounding box center [478, 133] width 233 height 34
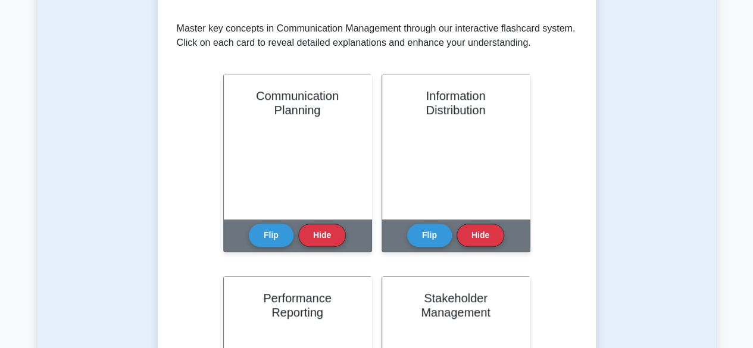
scroll to position [289, 0]
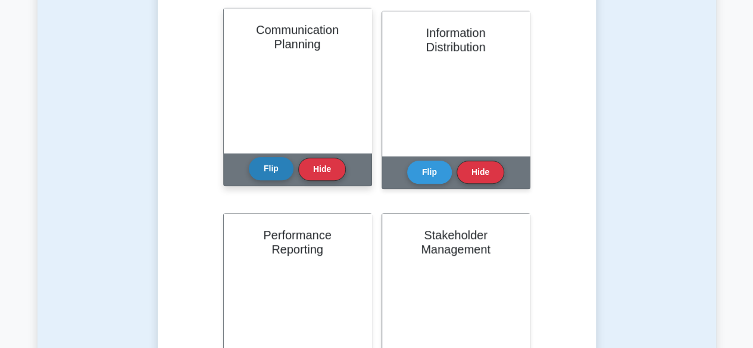
click at [274, 178] on button "Flip" at bounding box center [271, 168] width 45 height 23
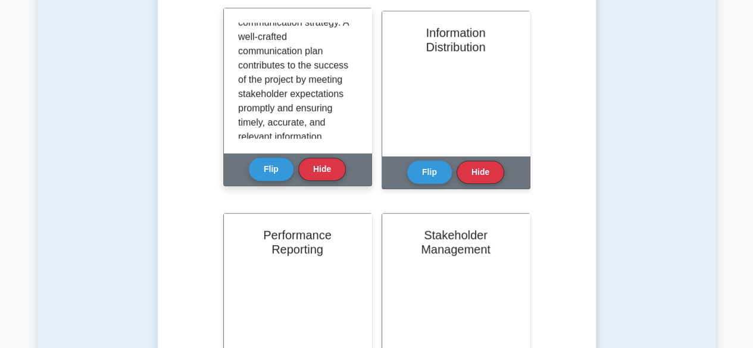
scroll to position [364, 0]
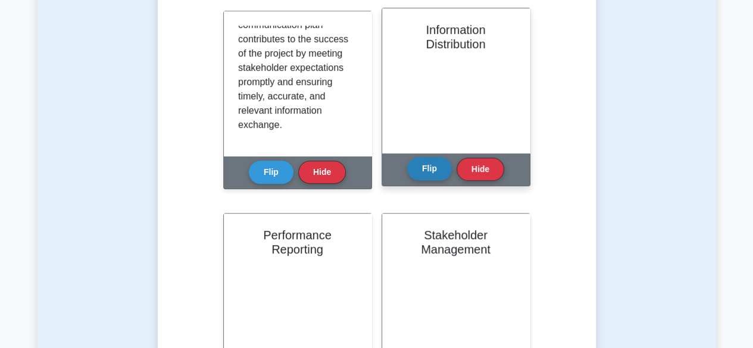
click at [435, 160] on button "Flip" at bounding box center [429, 168] width 45 height 23
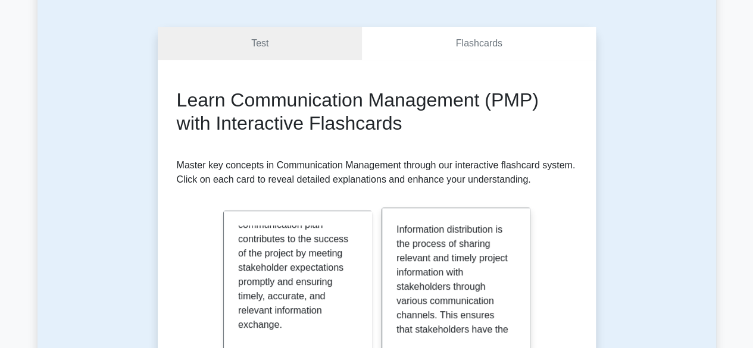
scroll to position [0, 0]
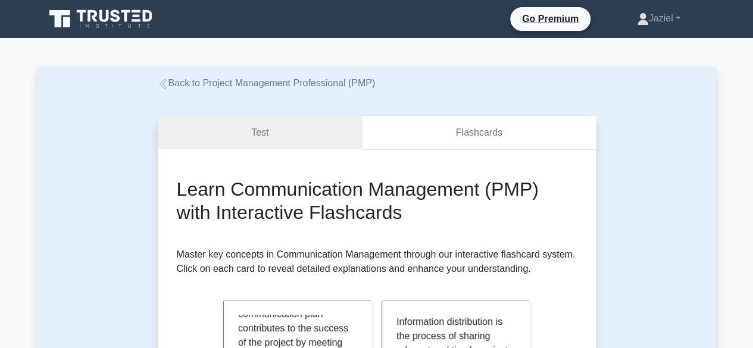
click at [474, 140] on link "Flashcards" at bounding box center [478, 133] width 233 height 34
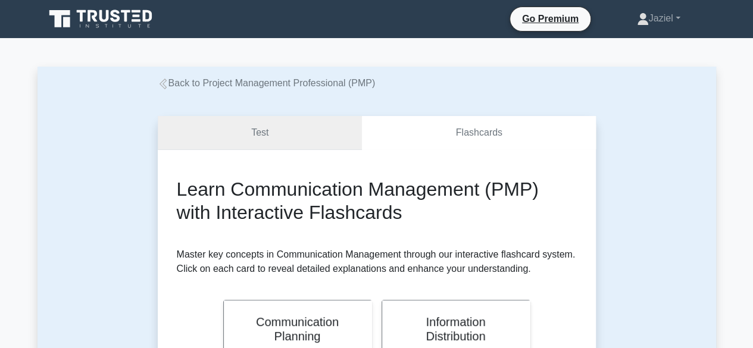
click at [304, 135] on link "Test" at bounding box center [260, 133] width 205 height 34
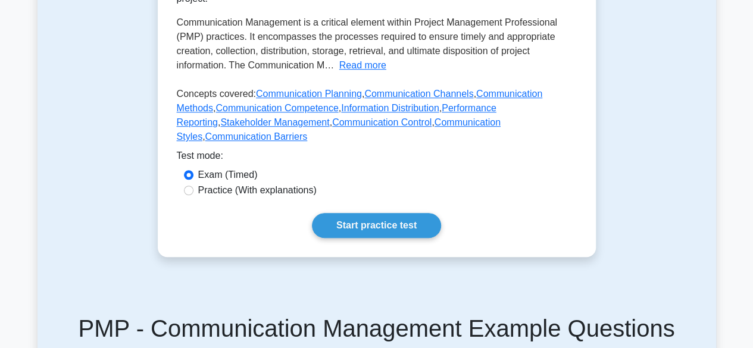
scroll to position [338, 0]
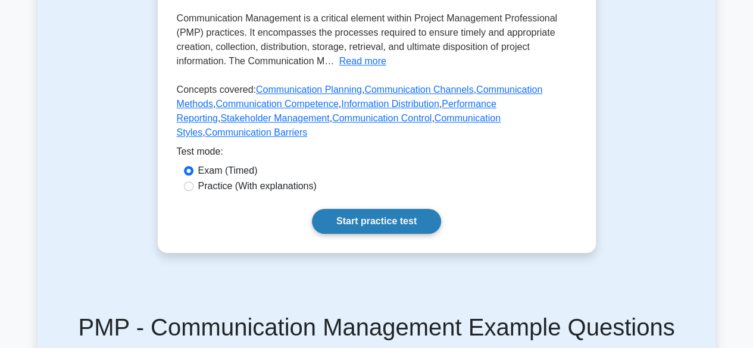
click at [369, 209] on link "Start practice test" at bounding box center [376, 221] width 129 height 25
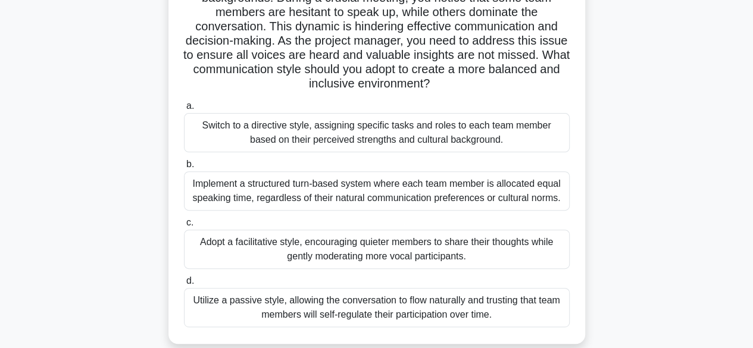
scroll to position [113, 0]
click at [369, 191] on div "Implement a structured turn-based system where each team member is allocated eq…" at bounding box center [377, 190] width 386 height 39
click at [184, 168] on input "b. Implement a structured turn-based system where each team member is allocated…" at bounding box center [184, 164] width 0 height 8
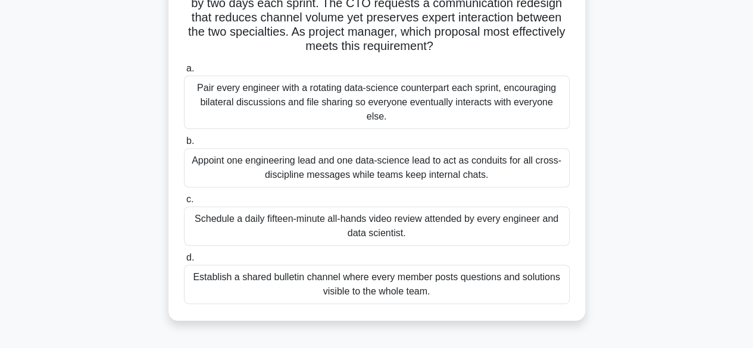
scroll to position [148, 0]
click at [406, 277] on div "Establish a shared bulletin channel where every member posts questions and solu…" at bounding box center [377, 283] width 386 height 39
click at [184, 261] on input "d. Establish a shared bulletin channel where every member posts questions and s…" at bounding box center [184, 258] width 0 height 8
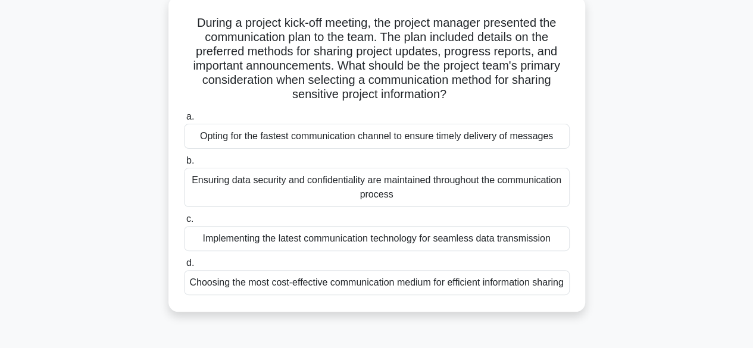
scroll to position [71, 0]
click at [348, 194] on div "Ensuring data security and confidentiality are maintained throughout the commun…" at bounding box center [377, 186] width 386 height 39
click at [184, 164] on input "b. Ensuring data security and confidentiality are maintained throughout the com…" at bounding box center [184, 161] width 0 height 8
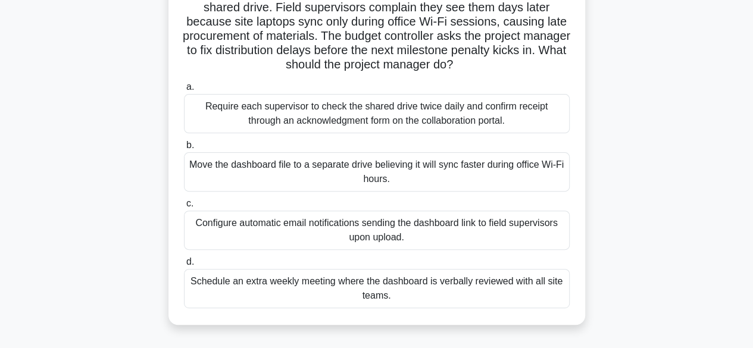
scroll to position [101, 0]
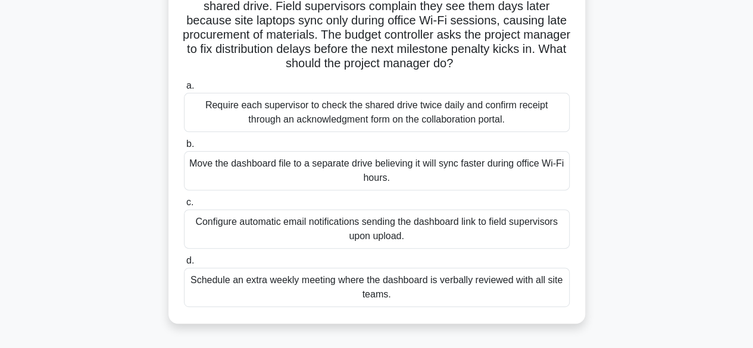
click at [445, 234] on div "Configure automatic email notifications sending the dashboard link to field sup…" at bounding box center [377, 229] width 386 height 39
click at [184, 207] on input "c. Configure automatic email notifications sending the dashboard link to field …" at bounding box center [184, 203] width 0 height 8
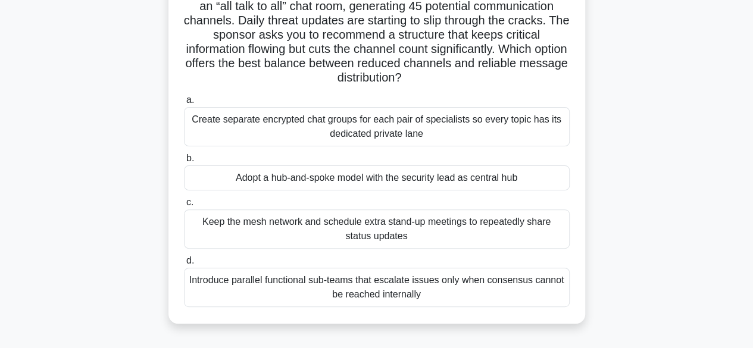
scroll to position [105, 0]
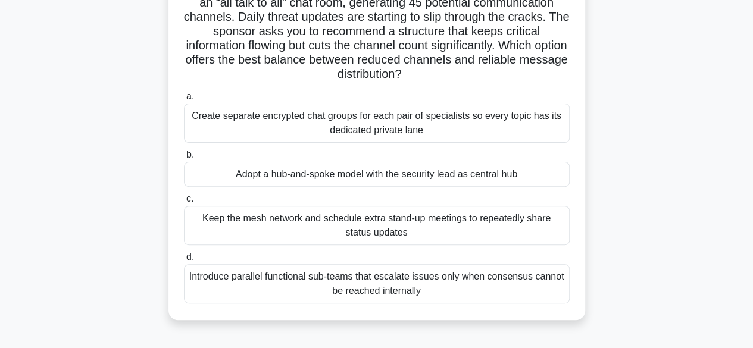
click at [246, 127] on div "Create separate encrypted chat groups for each pair of specialists so every top…" at bounding box center [377, 123] width 386 height 39
click at [184, 101] on input "a. Create separate encrypted chat groups for each pair of specialists so every …" at bounding box center [184, 97] width 0 height 8
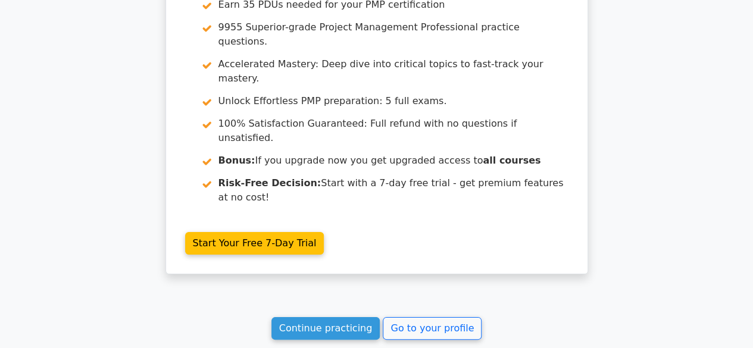
scroll to position [2215, 0]
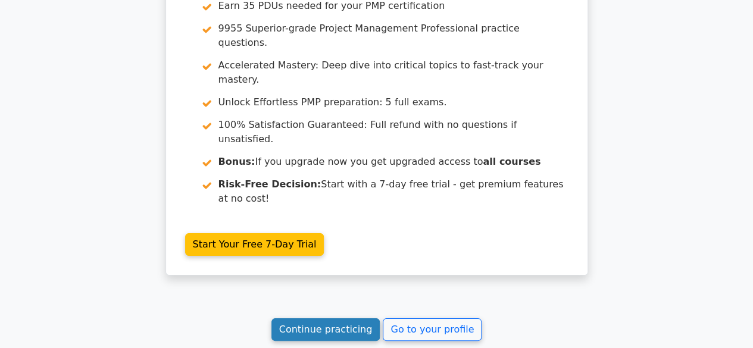
click at [355, 319] on link "Continue practicing" at bounding box center [325, 330] width 109 height 23
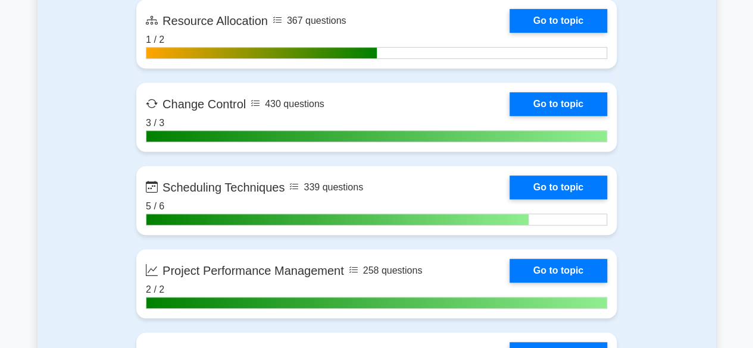
scroll to position [2615, 0]
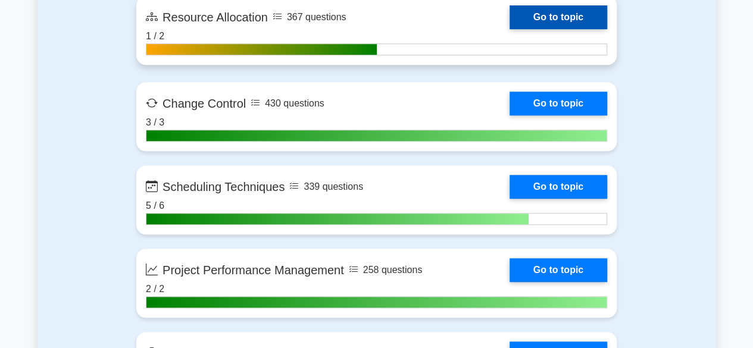
click at [510, 13] on link "Go to topic" at bounding box center [559, 17] width 98 height 24
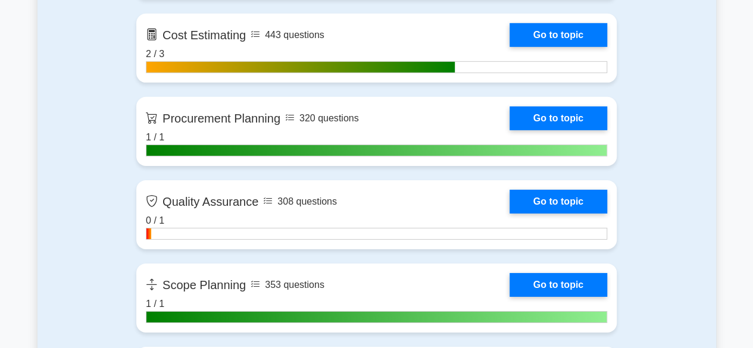
click at [510, 47] on link "Go to topic" at bounding box center [559, 35] width 98 height 24
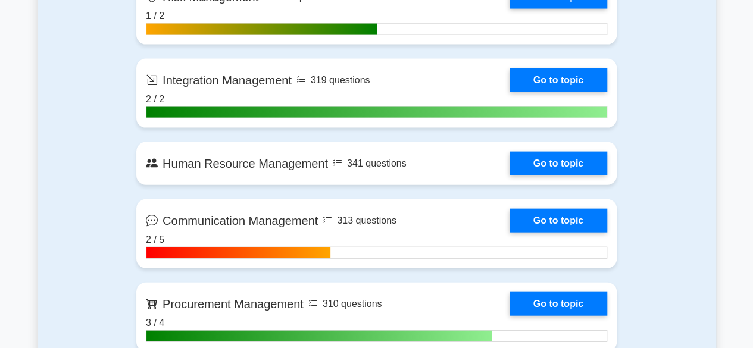
scroll to position [673, 0]
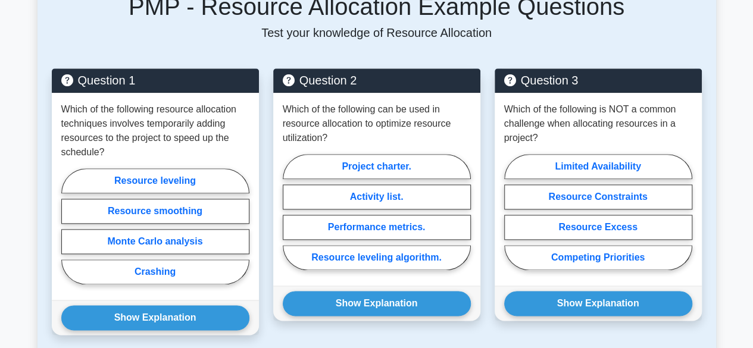
scroll to position [604, 0]
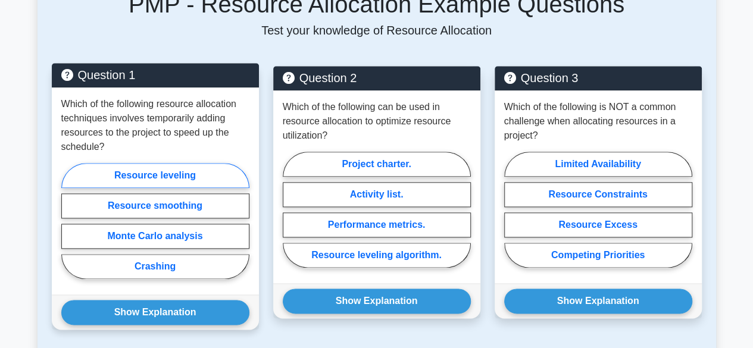
click at [175, 163] on label "Resource leveling" at bounding box center [155, 175] width 188 height 25
click at [69, 221] on input "Resource leveling" at bounding box center [65, 225] width 8 height 8
radio input "true"
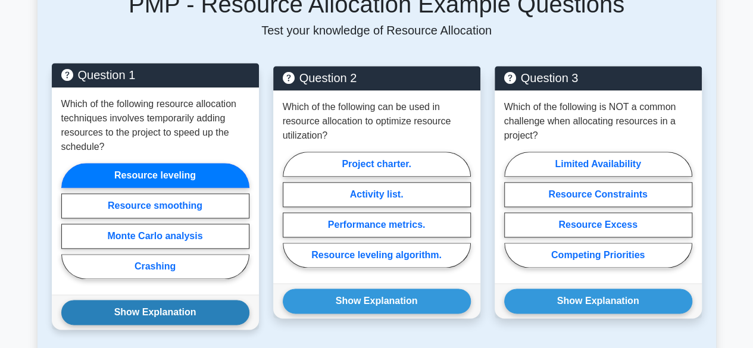
click at [172, 300] on button "Show Explanation" at bounding box center [155, 312] width 188 height 25
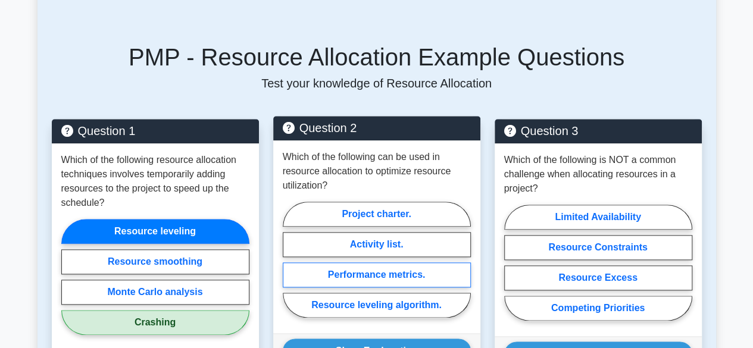
scroll to position [550, 0]
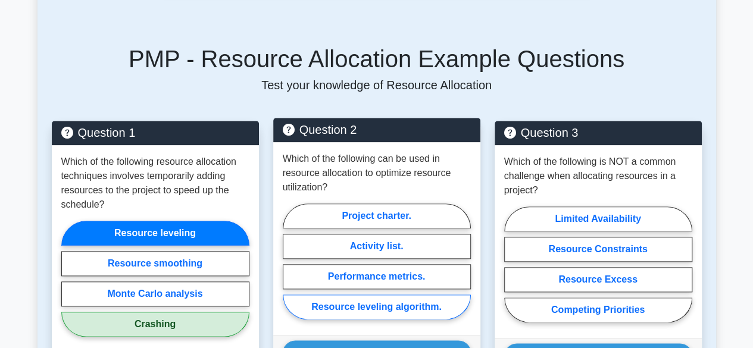
click at [379, 295] on label "Resource leveling algorithm." at bounding box center [377, 307] width 188 height 25
click at [291, 269] on input "Resource leveling algorithm." at bounding box center [287, 265] width 8 height 8
radio input "true"
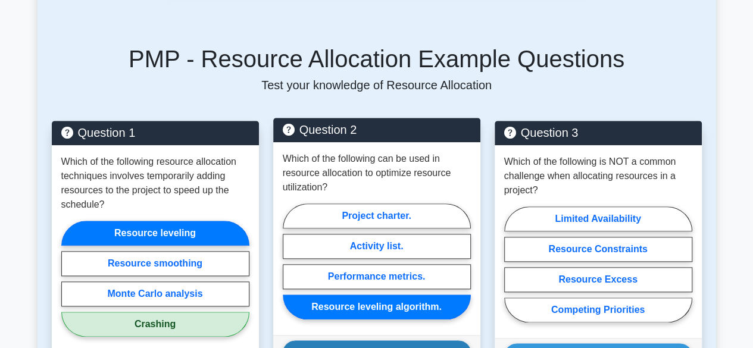
click at [365, 341] on button "Show Explanation" at bounding box center [377, 353] width 188 height 25
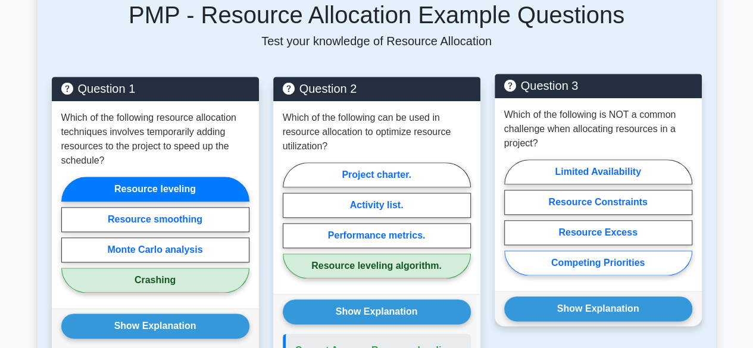
scroll to position [593, 0]
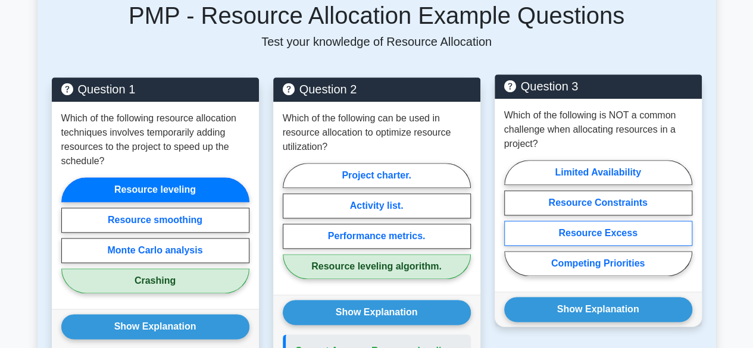
click at [535, 221] on label "Resource Excess" at bounding box center [598, 233] width 188 height 25
click at [512, 218] on input "Resource Excess" at bounding box center [508, 222] width 8 height 8
radio input "true"
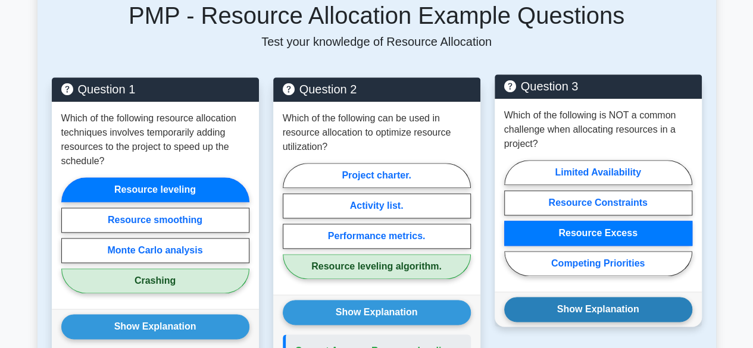
click at [573, 297] on button "Show Explanation" at bounding box center [598, 309] width 188 height 25
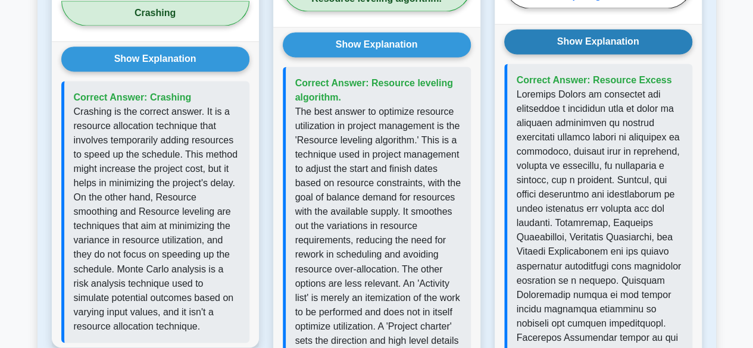
click at [573, 280] on p at bounding box center [600, 295] width 166 height 414
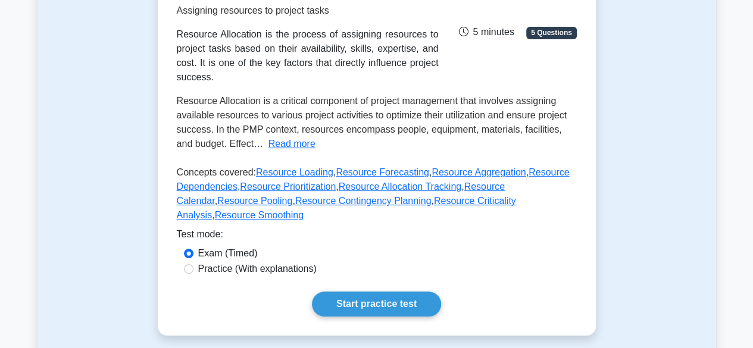
scroll to position [0, 0]
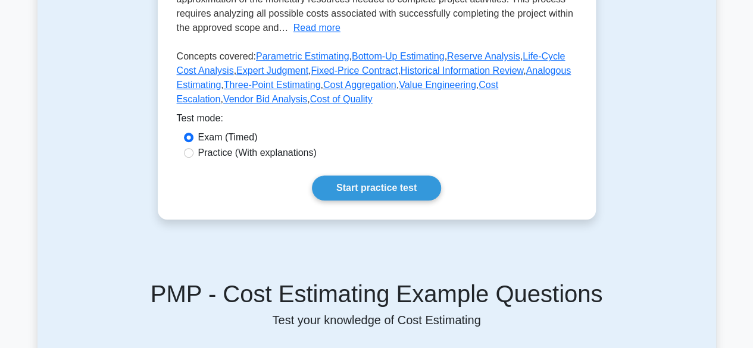
scroll to position [288, 0]
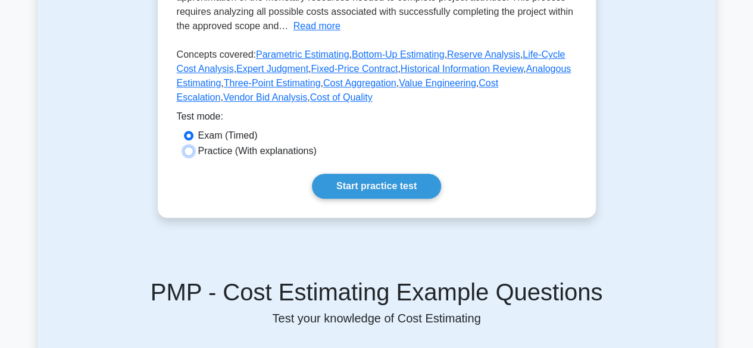
click at [187, 152] on input "Practice (With explanations)" at bounding box center [189, 151] width 10 height 10
radio input "true"
click at [350, 197] on link "Start practice test" at bounding box center [376, 186] width 129 height 25
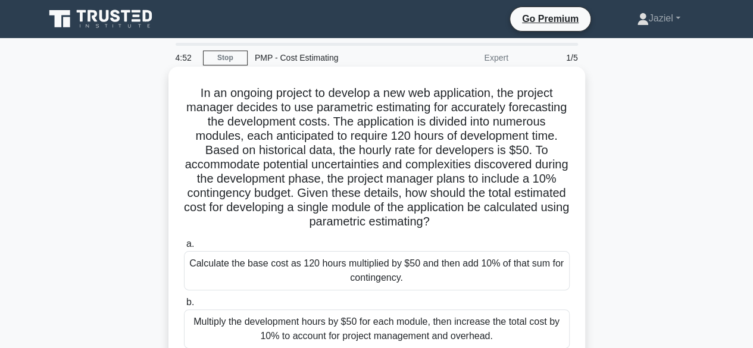
click at [441, 179] on h5 "In an ongoing project to develop a new web application, the project manager dec…" at bounding box center [377, 158] width 388 height 144
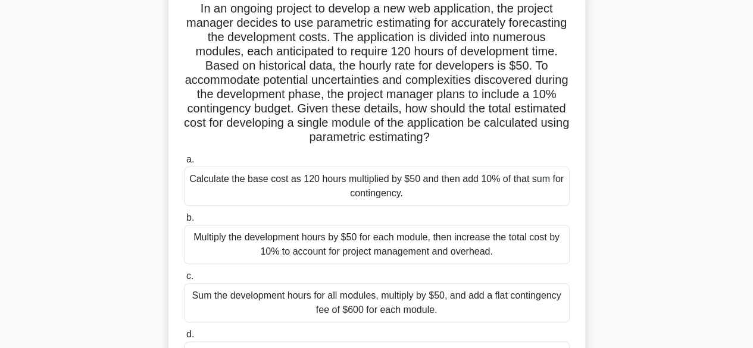
scroll to position [86, 0]
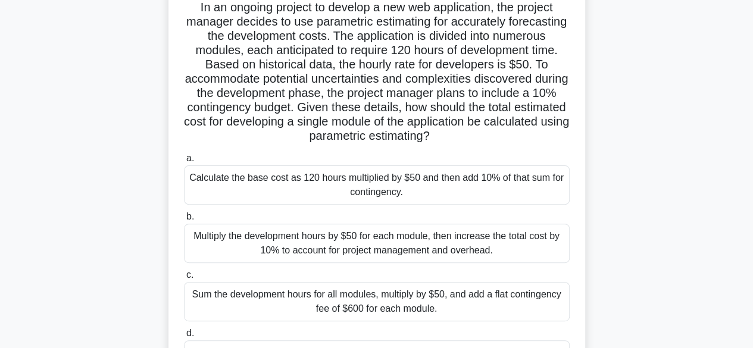
click at [387, 205] on div "Calculate the base cost as 120 hours multiplied by $50 and then add 10% of that…" at bounding box center [377, 185] width 386 height 39
click at [184, 163] on input "a. Calculate the base cost as 120 hours multiplied by $50 and then add 10% of t…" at bounding box center [184, 159] width 0 height 8
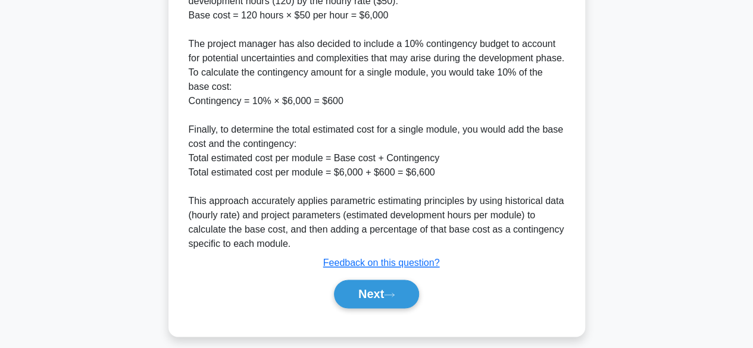
scroll to position [700, 0]
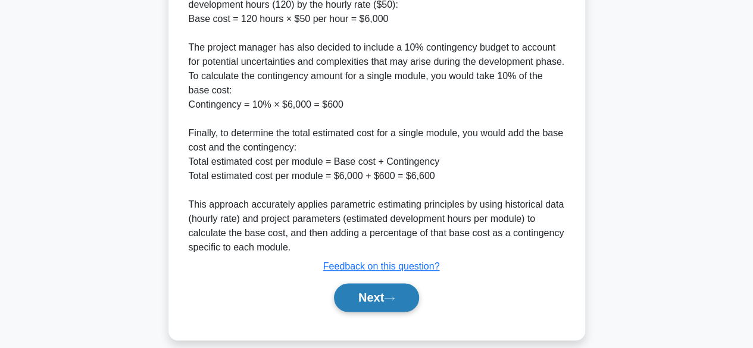
click at [367, 301] on button "Next" at bounding box center [376, 297] width 85 height 29
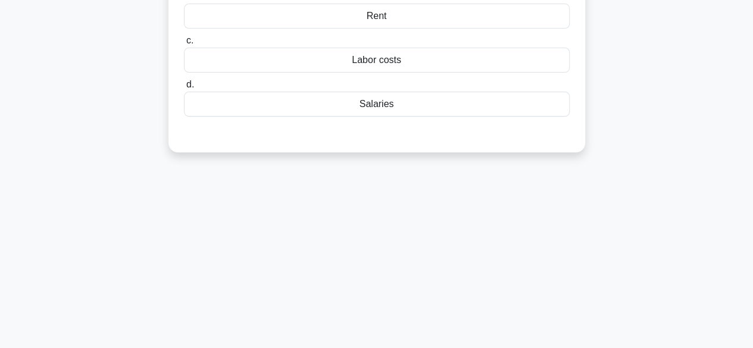
scroll to position [0, 0]
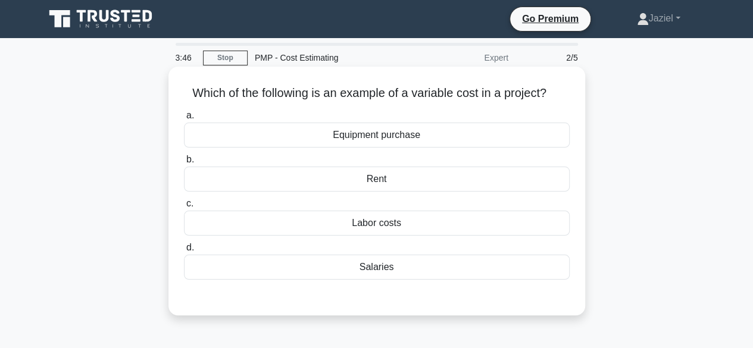
click at [484, 129] on div "Equipment purchase" at bounding box center [377, 135] width 386 height 25
click at [184, 120] on input "a. Equipment purchase" at bounding box center [184, 116] width 0 height 8
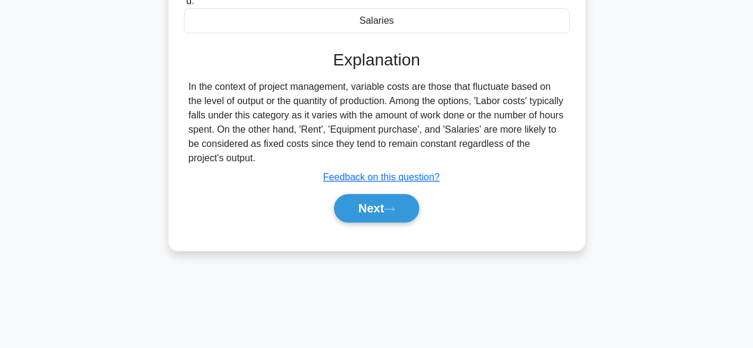
scroll to position [252, 0]
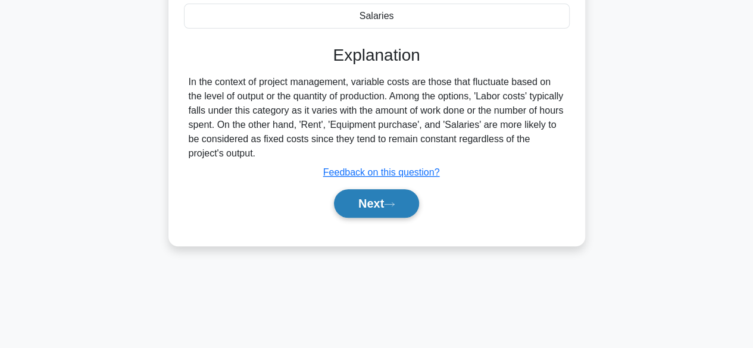
click at [345, 216] on button "Next" at bounding box center [376, 203] width 85 height 29
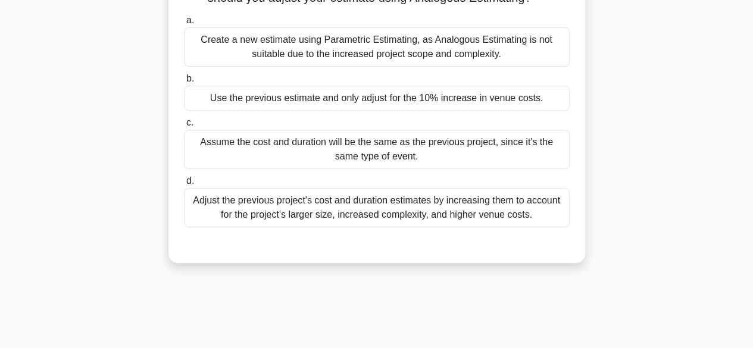
scroll to position [189, 0]
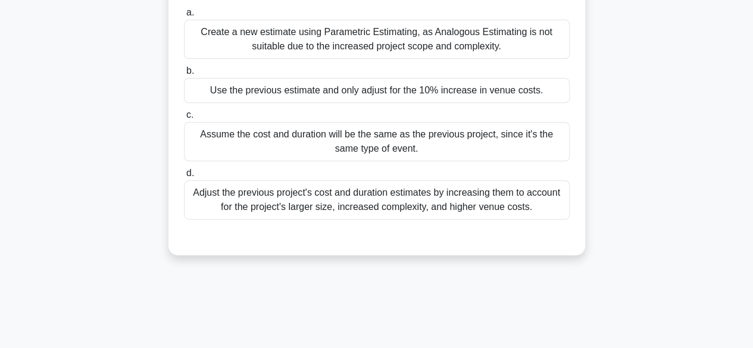
click at [308, 218] on div "Adjust the previous project's cost and duration estimates by increasing them to…" at bounding box center [377, 199] width 386 height 39
click at [184, 177] on input "d. Adjust the previous project's cost and duration estimates by increasing them…" at bounding box center [184, 174] width 0 height 8
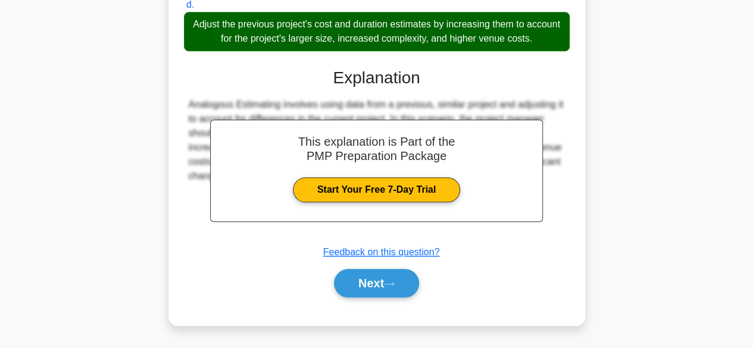
scroll to position [370, 0]
click at [363, 283] on button "Next" at bounding box center [376, 283] width 85 height 29
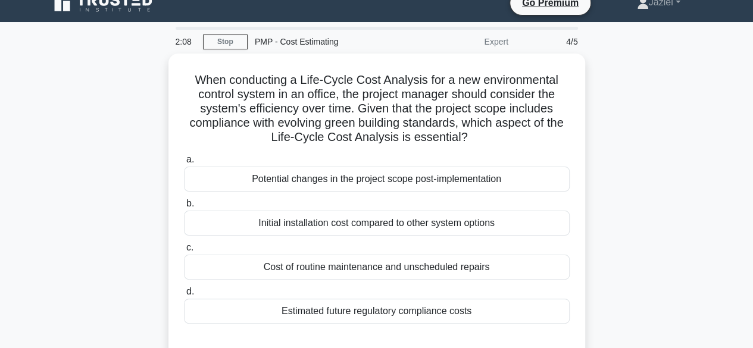
scroll to position [13, 0]
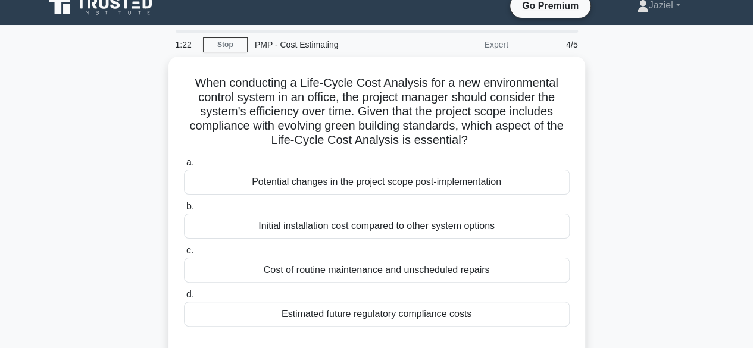
click at [363, 288] on label "d. Estimated future regulatory compliance costs" at bounding box center [377, 307] width 386 height 39
click at [184, 291] on input "d. Estimated future regulatory compliance costs" at bounding box center [184, 295] width 0 height 8
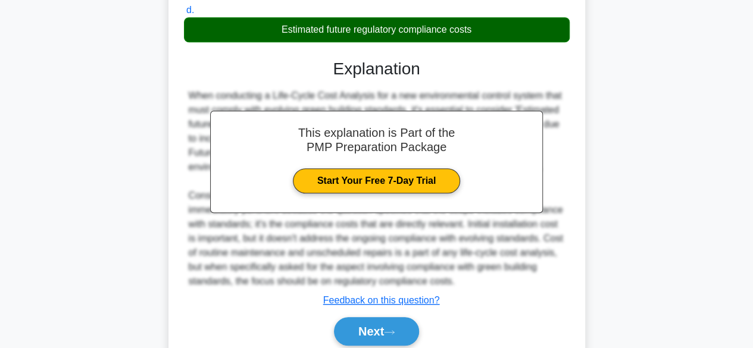
scroll to position [341, 0]
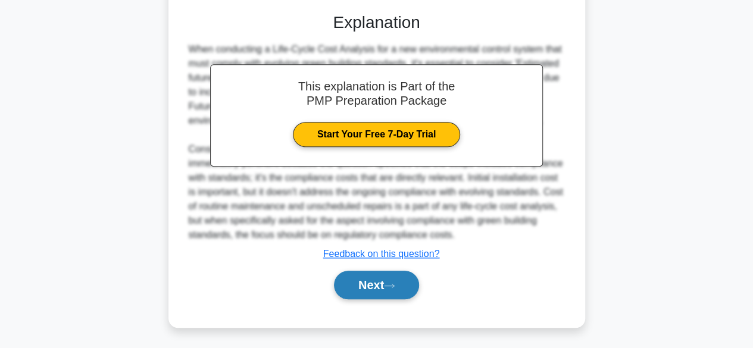
click at [381, 296] on button "Next" at bounding box center [376, 285] width 85 height 29
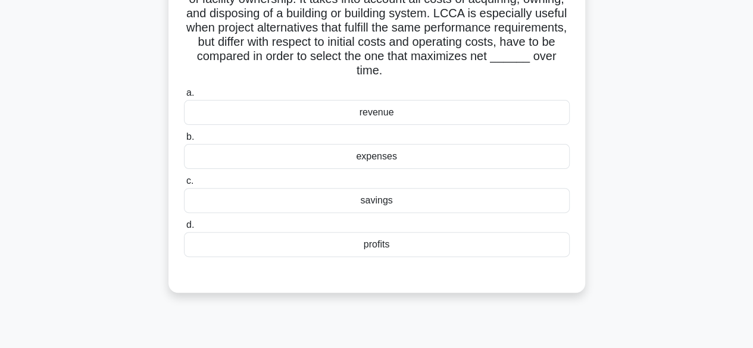
scroll to position [113, 0]
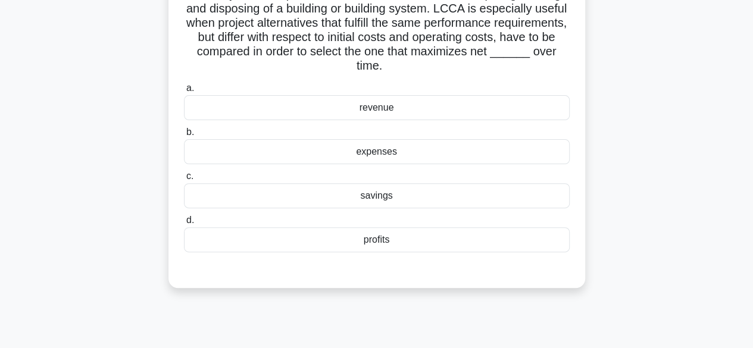
click at [432, 107] on div "revenue" at bounding box center [377, 107] width 386 height 25
click at [184, 92] on input "a. revenue" at bounding box center [184, 89] width 0 height 8
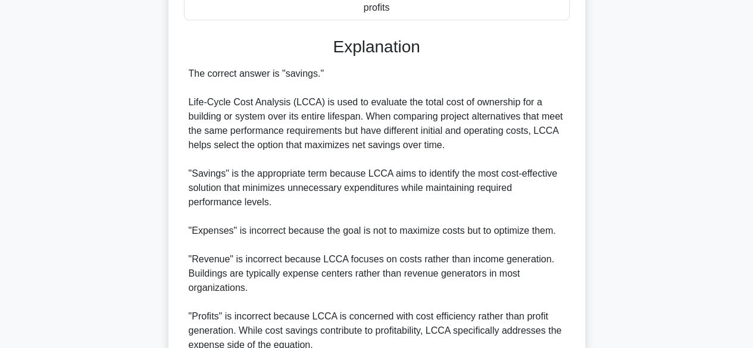
scroll to position [457, 0]
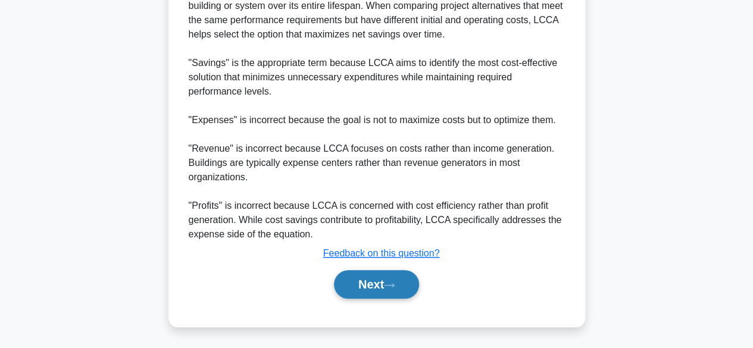
click at [342, 273] on button "Next" at bounding box center [376, 284] width 85 height 29
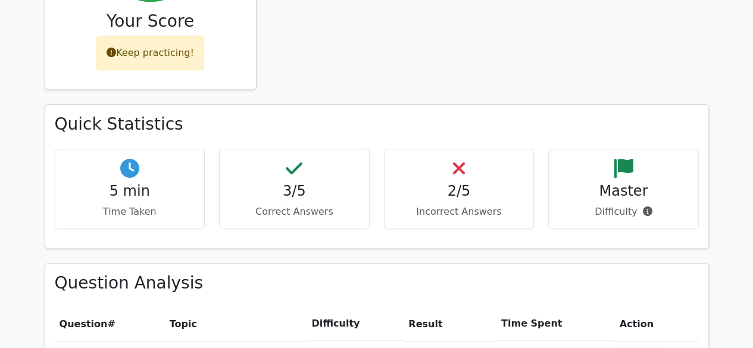
scroll to position [631, 0]
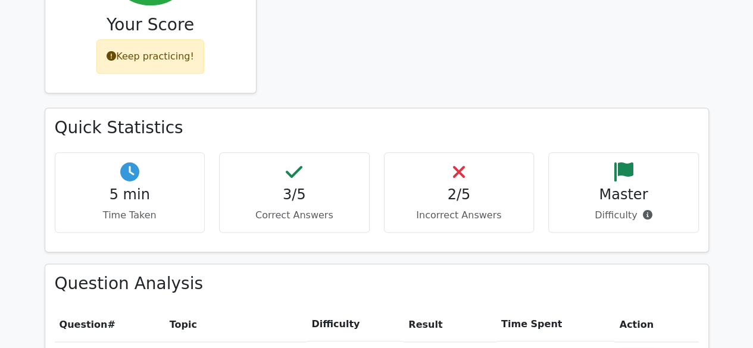
click at [291, 308] on th "Topic" at bounding box center [236, 325] width 142 height 34
